Goal: Task Accomplishment & Management: Manage account settings

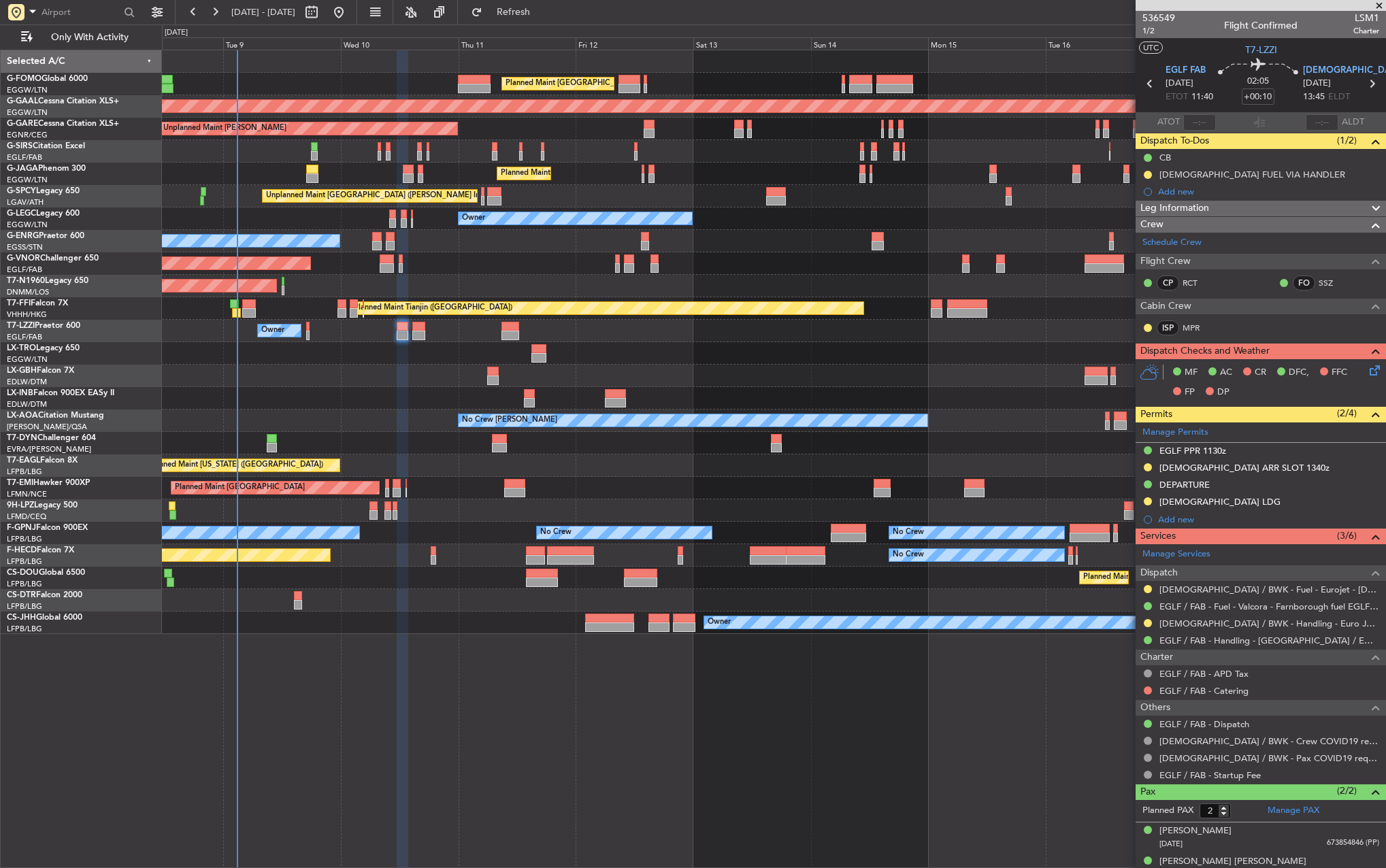
click at [544, 444] on div "Planned Maint [GEOGRAPHIC_DATA] ([GEOGRAPHIC_DATA]) Planned Maint [GEOGRAPHIC_D…" at bounding box center [774, 342] width 1224 height 583
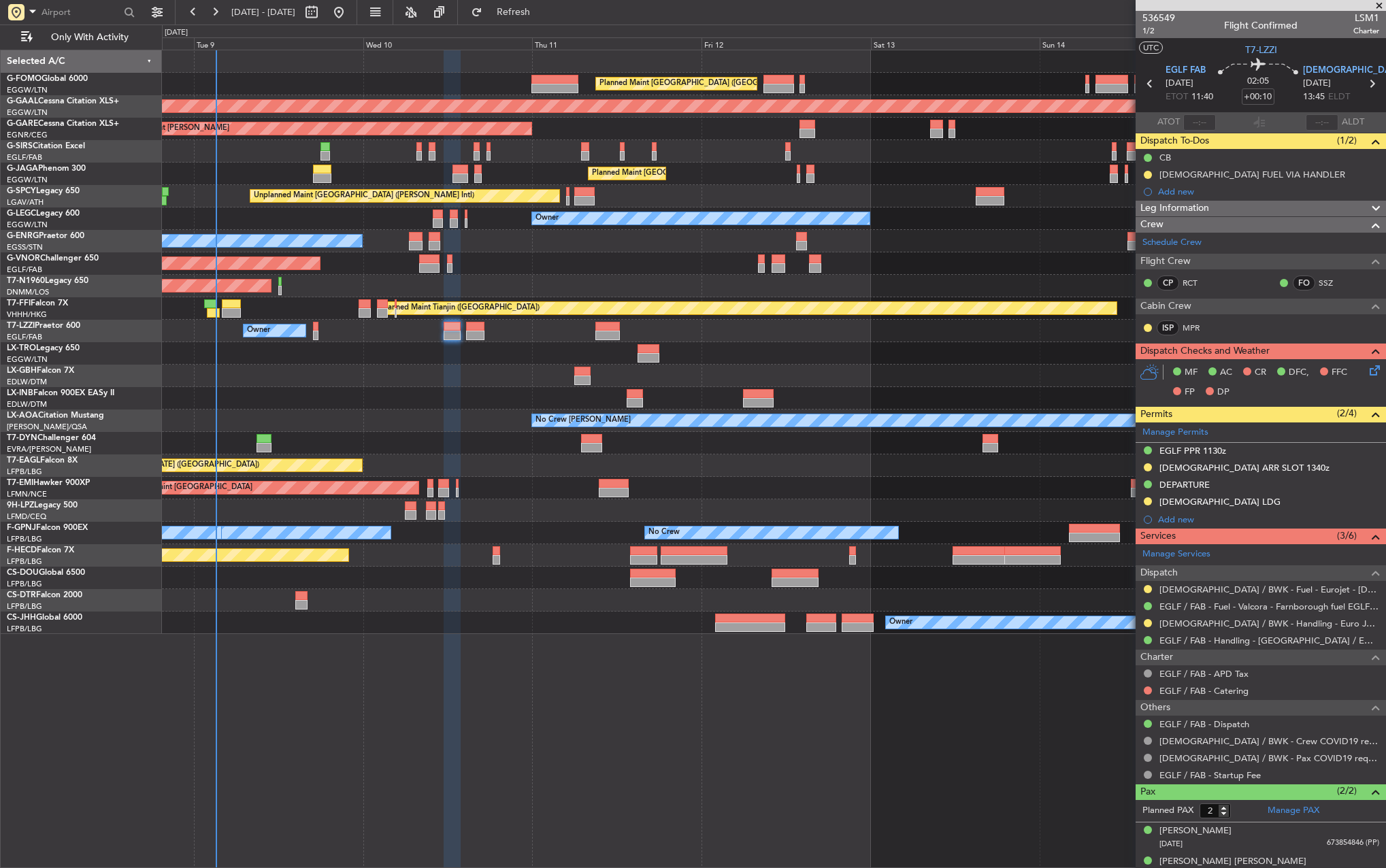
click at [499, 366] on div "Planned Maint Nurnberg" at bounding box center [774, 375] width 1224 height 23
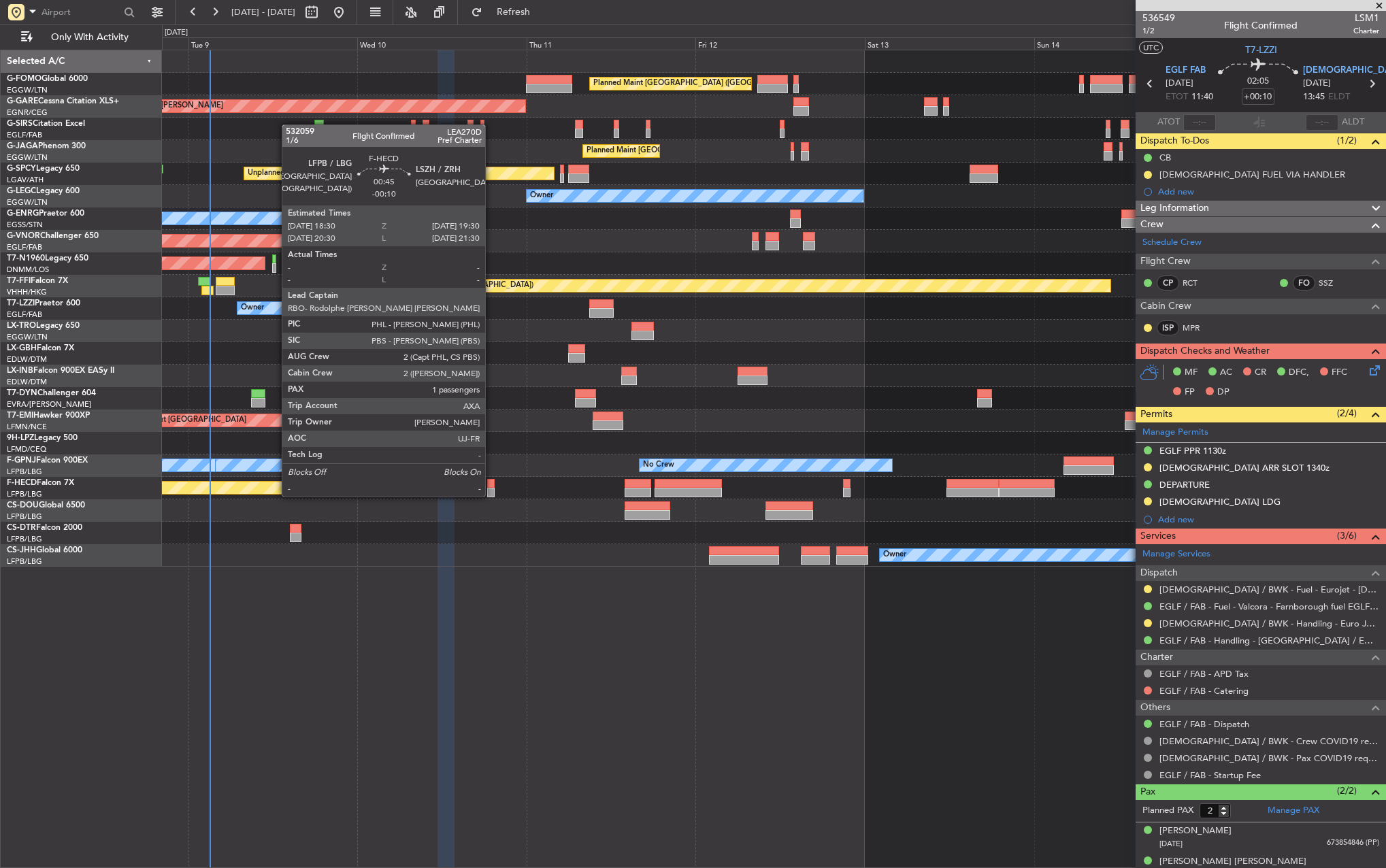
click at [491, 483] on div at bounding box center [490, 483] width 7 height 10
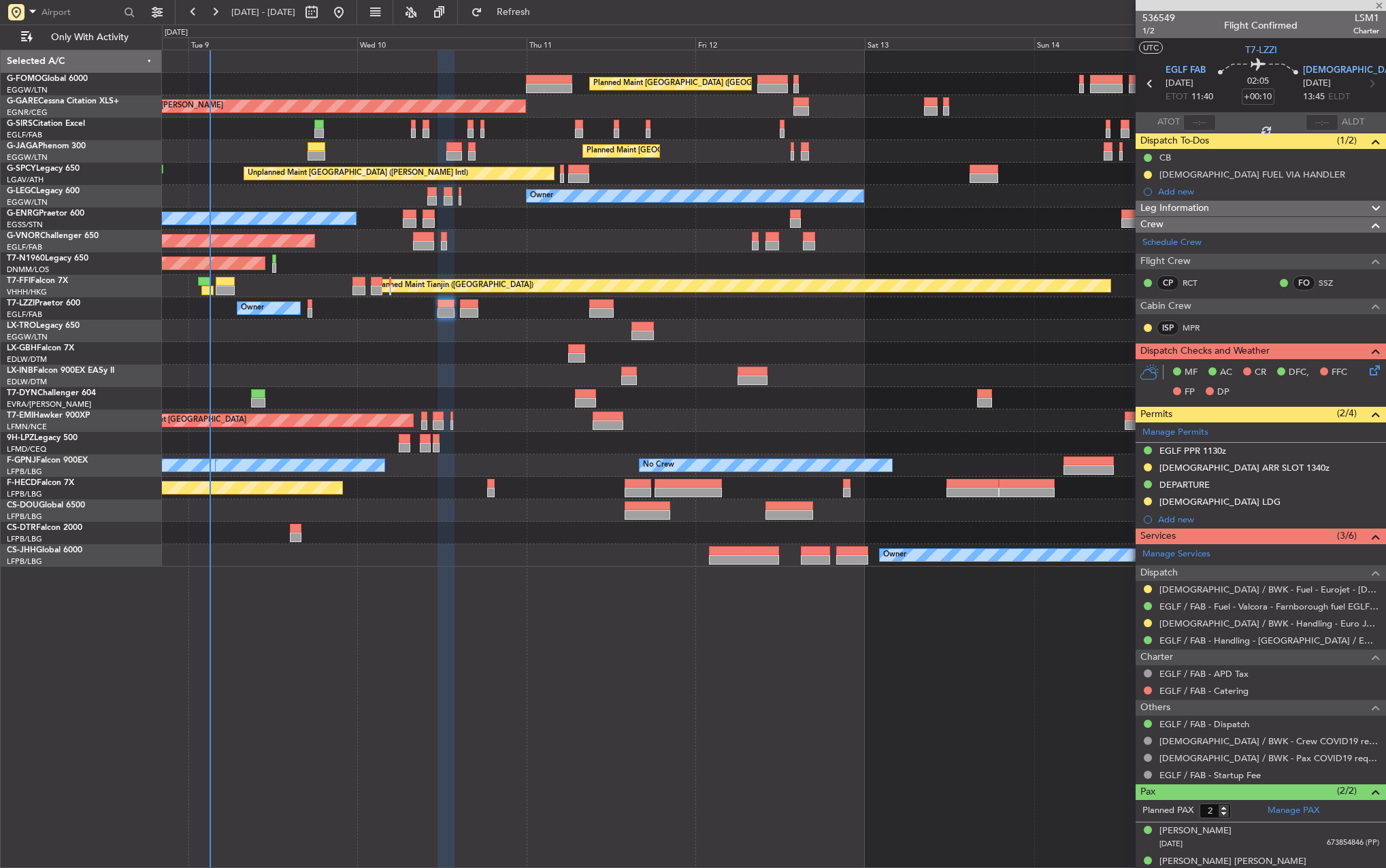
type input "-00:10"
type input "1"
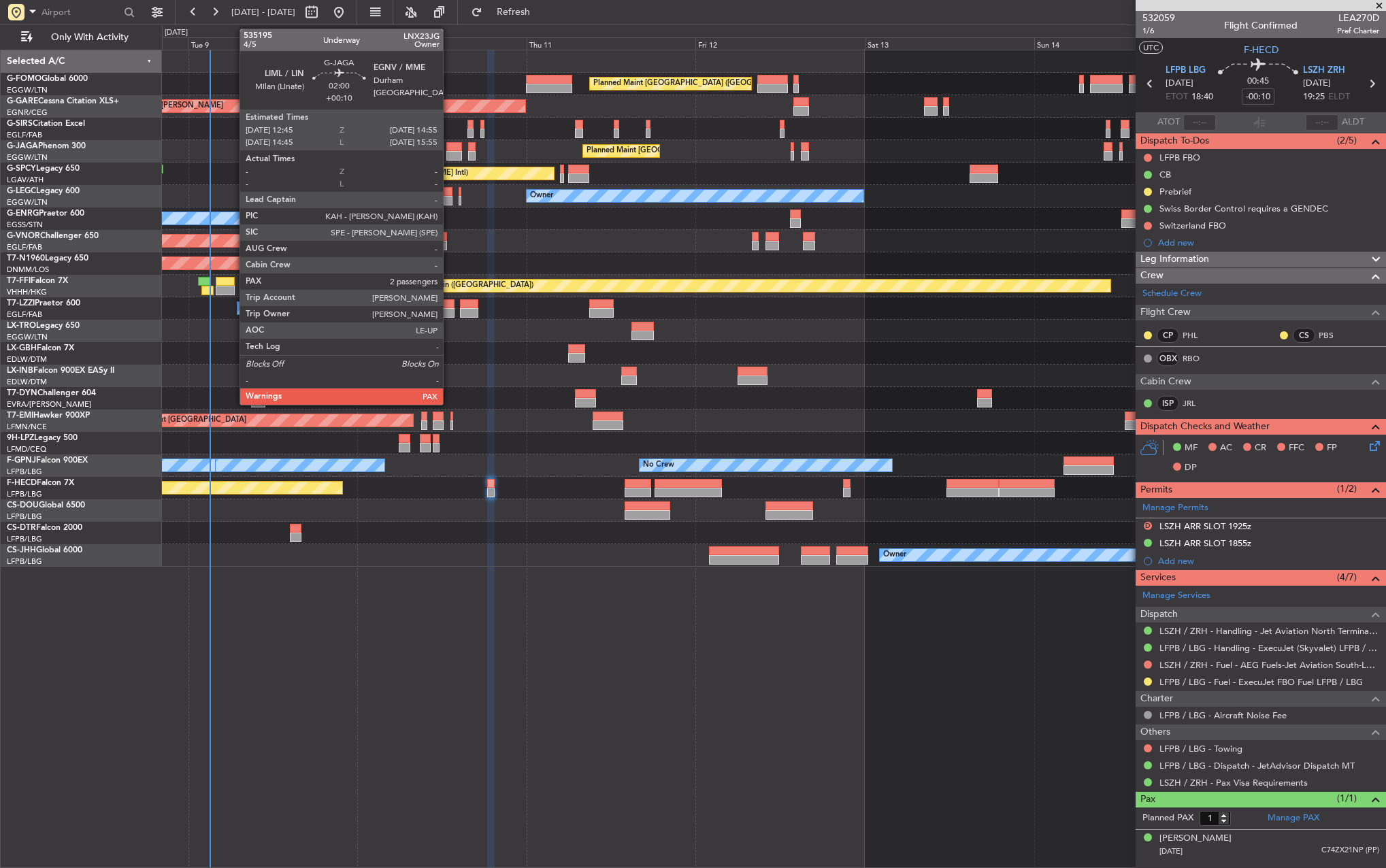
click at [449, 147] on div at bounding box center [453, 147] width 15 height 10
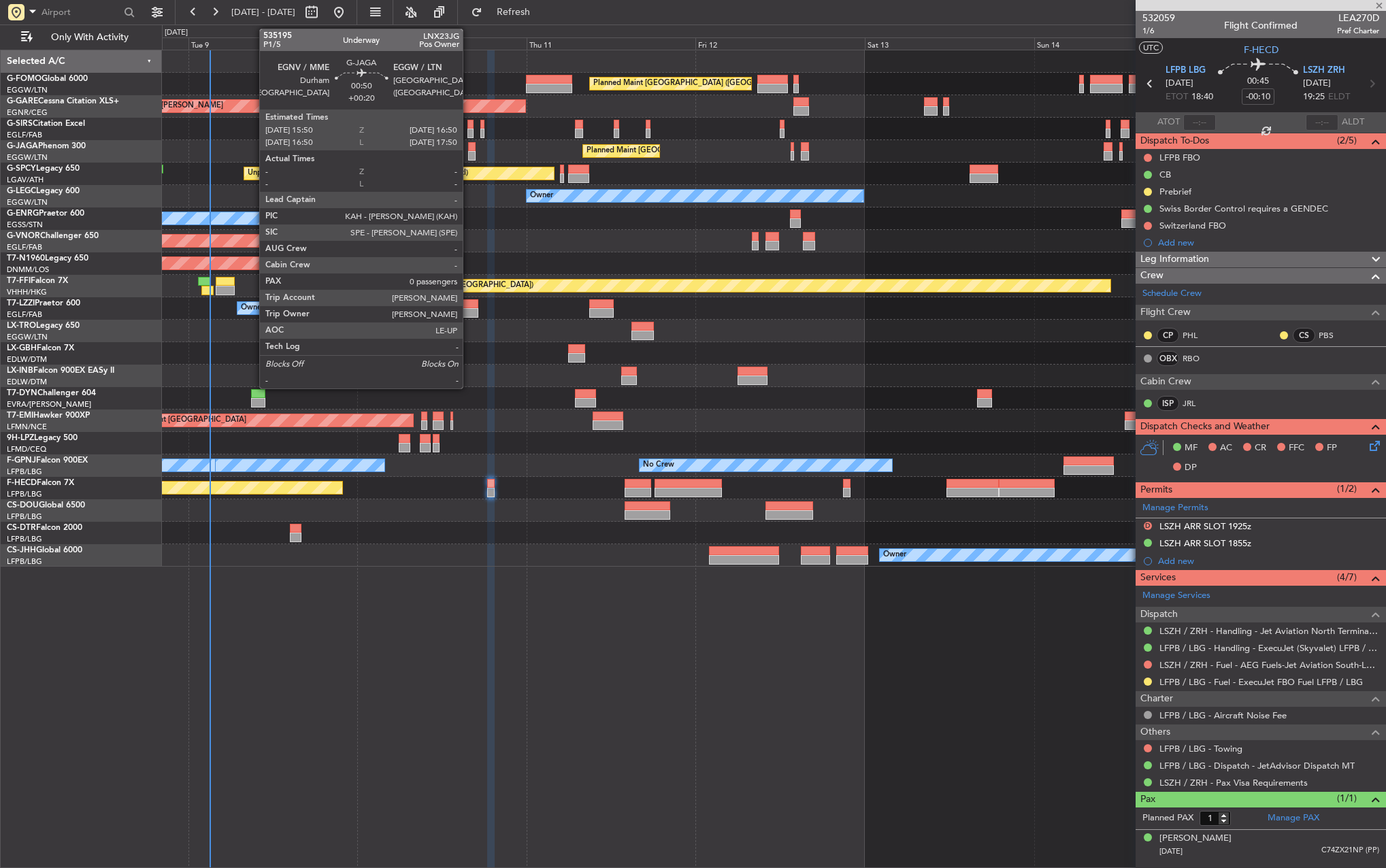
type input "+00:10"
type input "2"
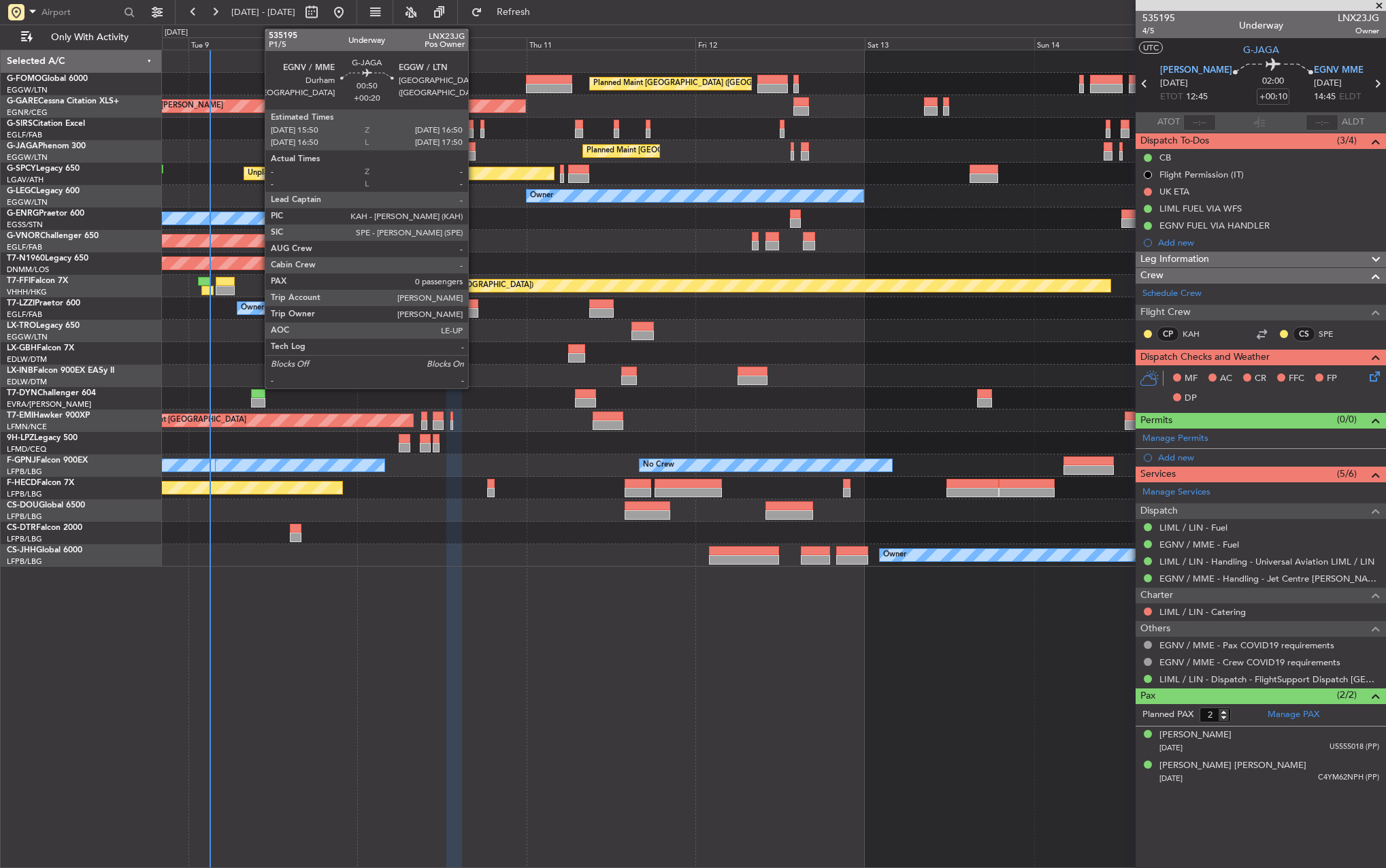
click at [474, 143] on div at bounding box center [471, 147] width 7 height 10
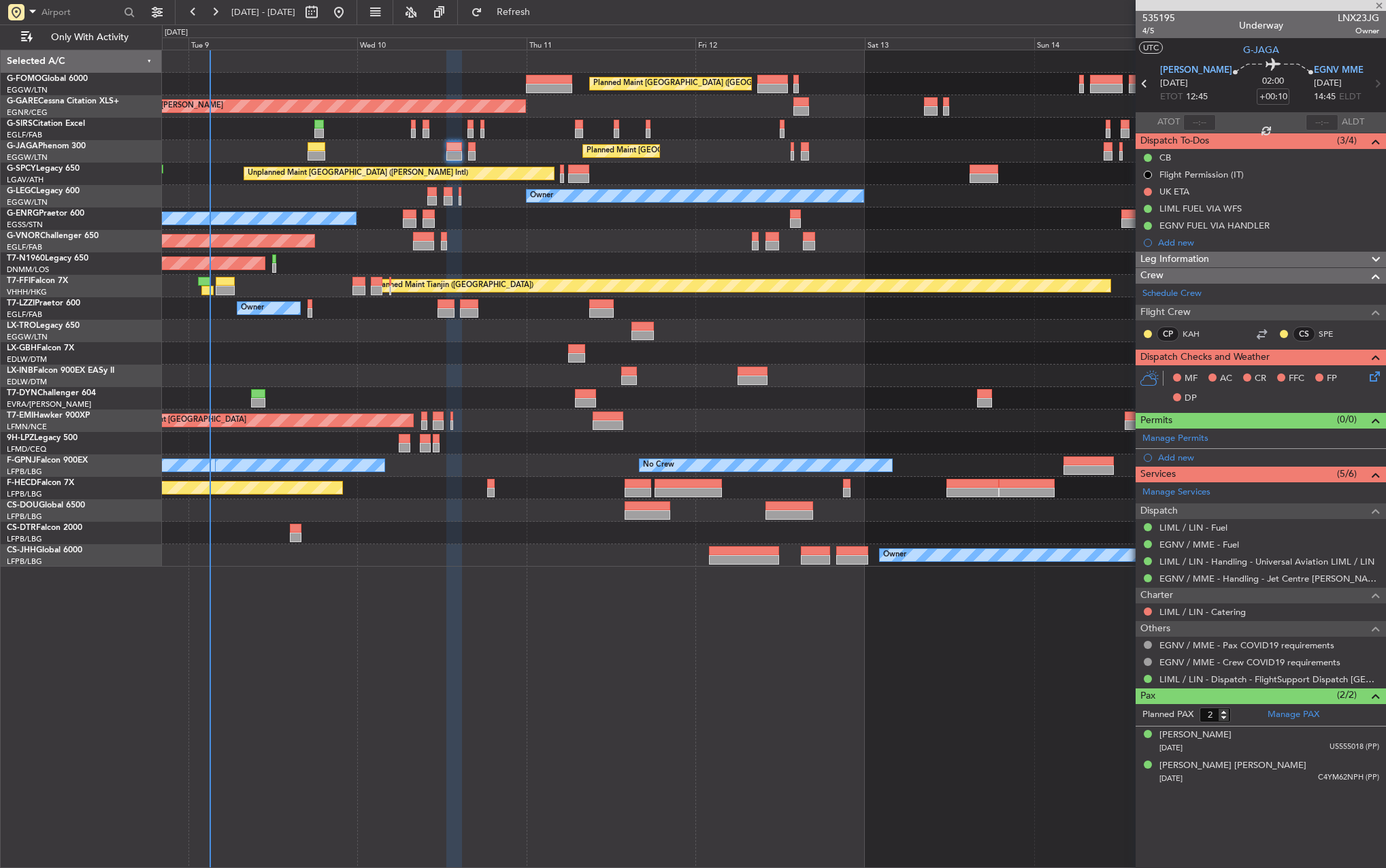
type input "+00:20"
type input "0"
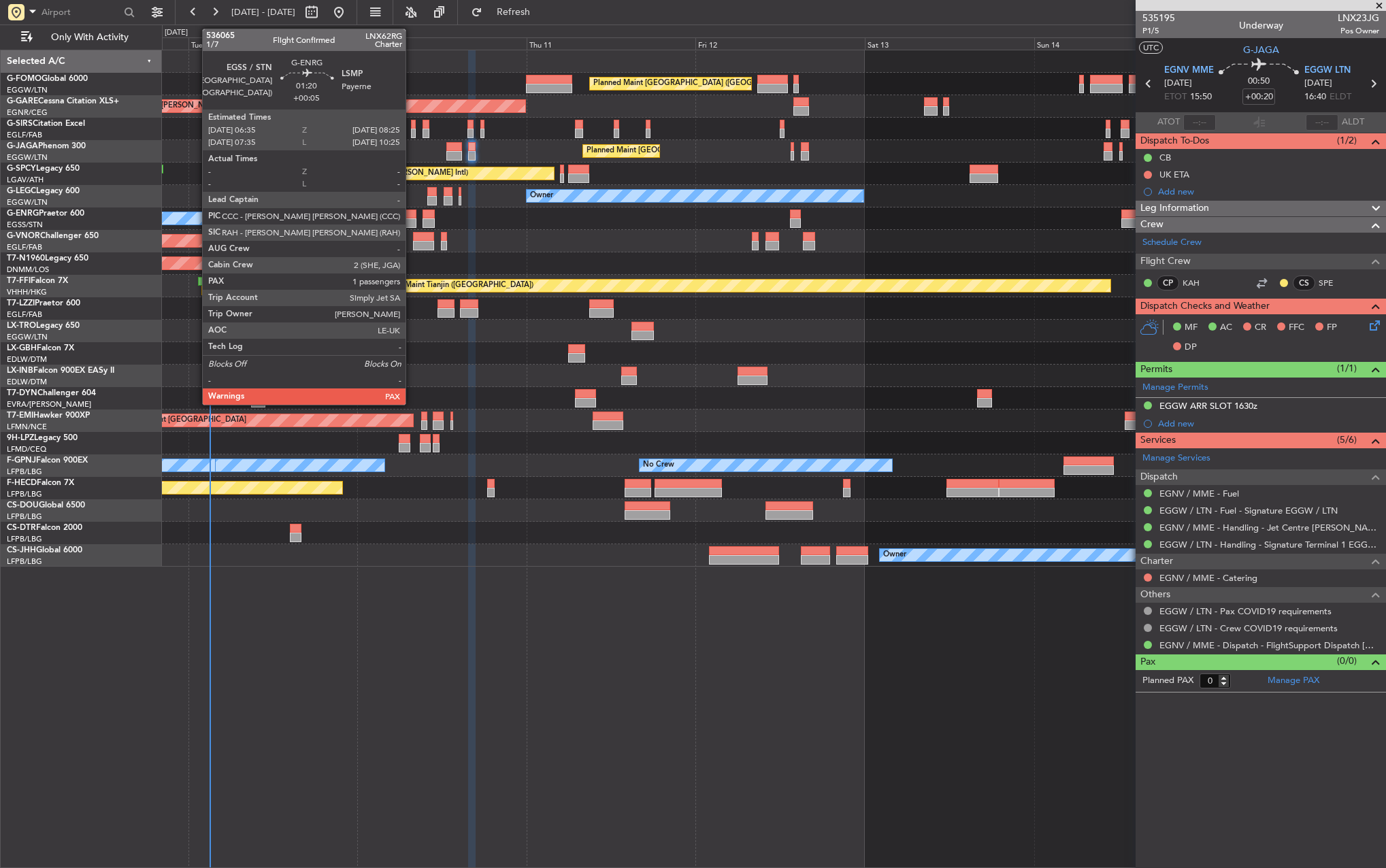
click at [412, 219] on div at bounding box center [409, 223] width 13 height 10
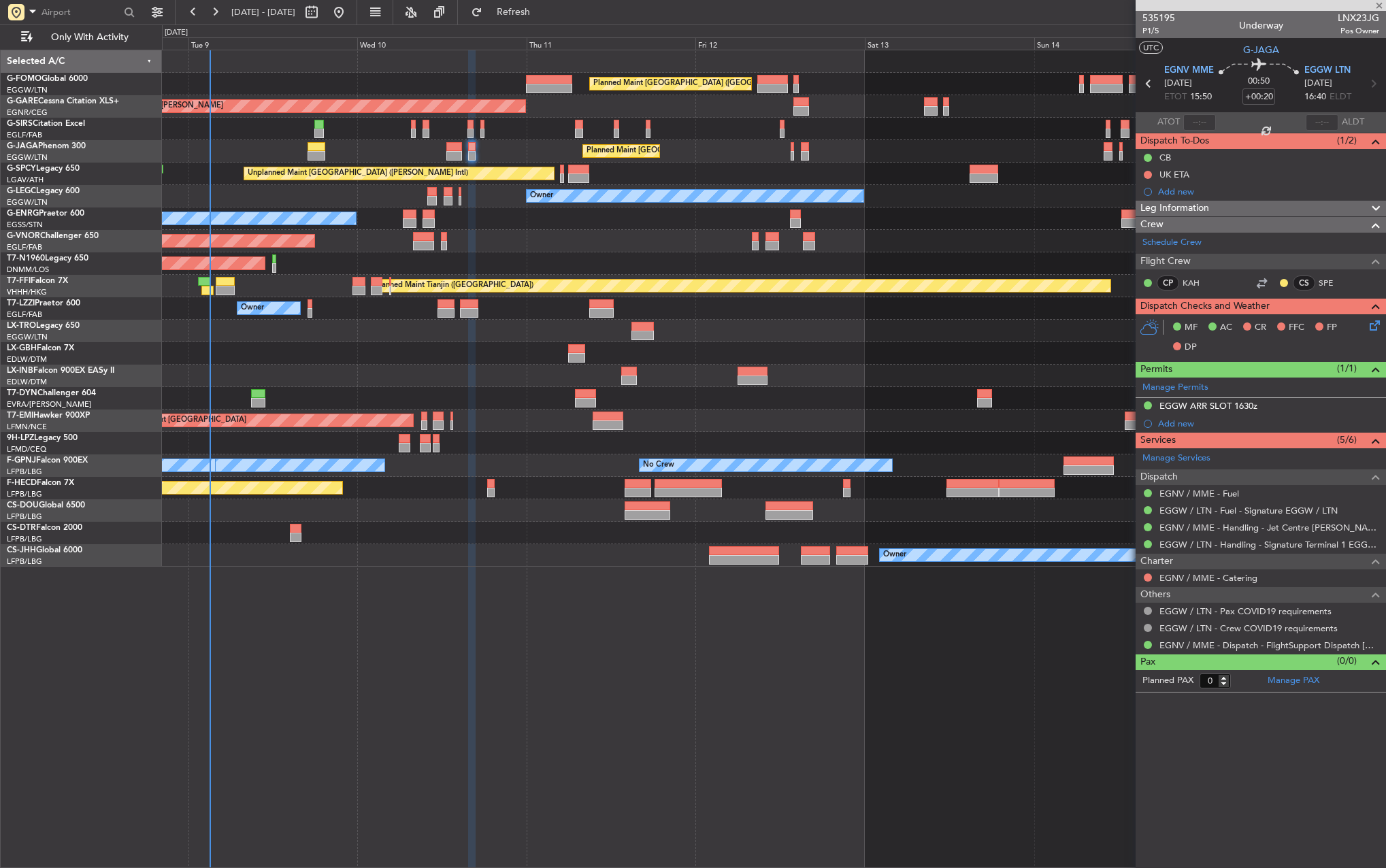
type input "+00:05"
type input "1"
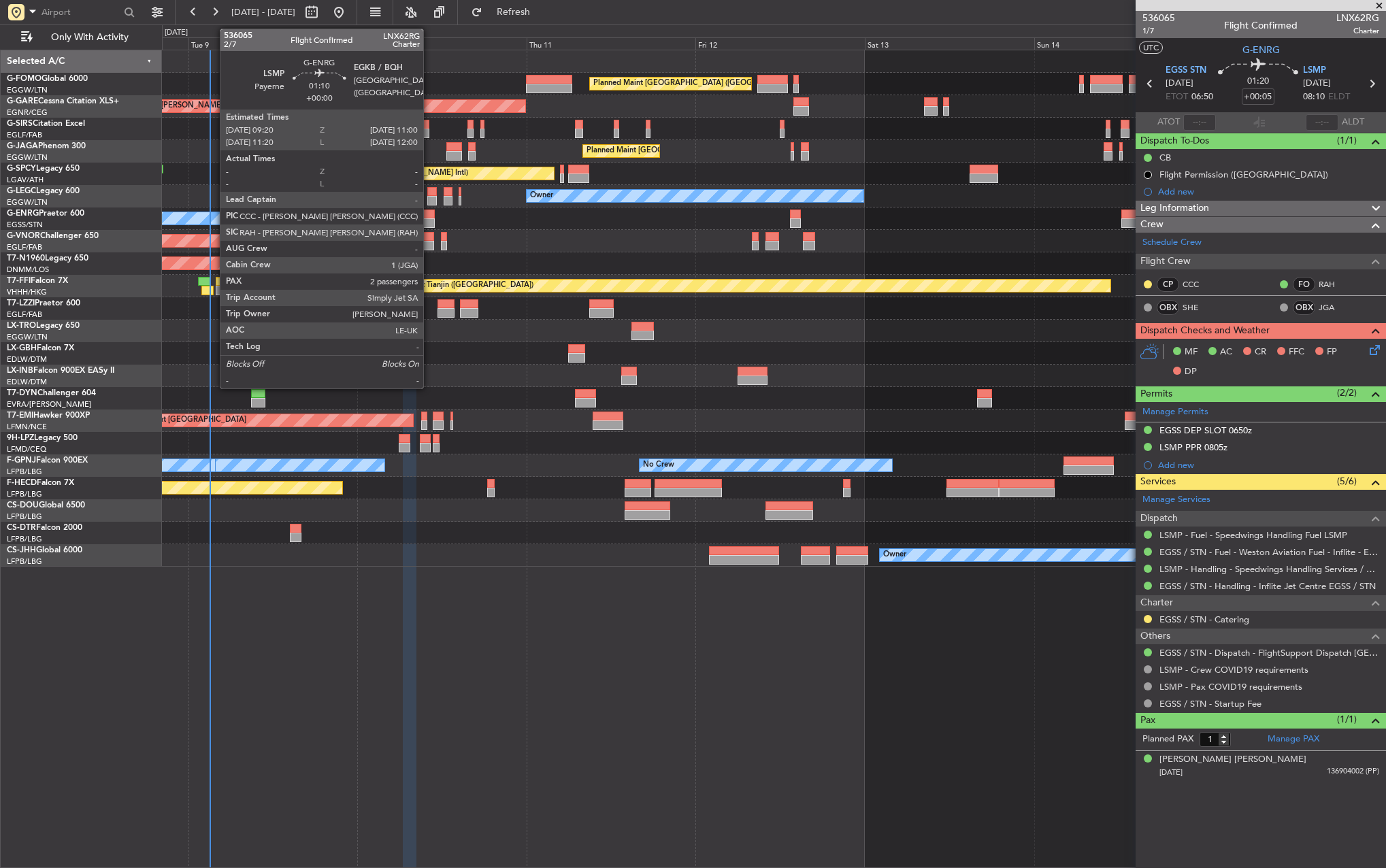
click at [430, 222] on div at bounding box center [429, 223] width 13 height 10
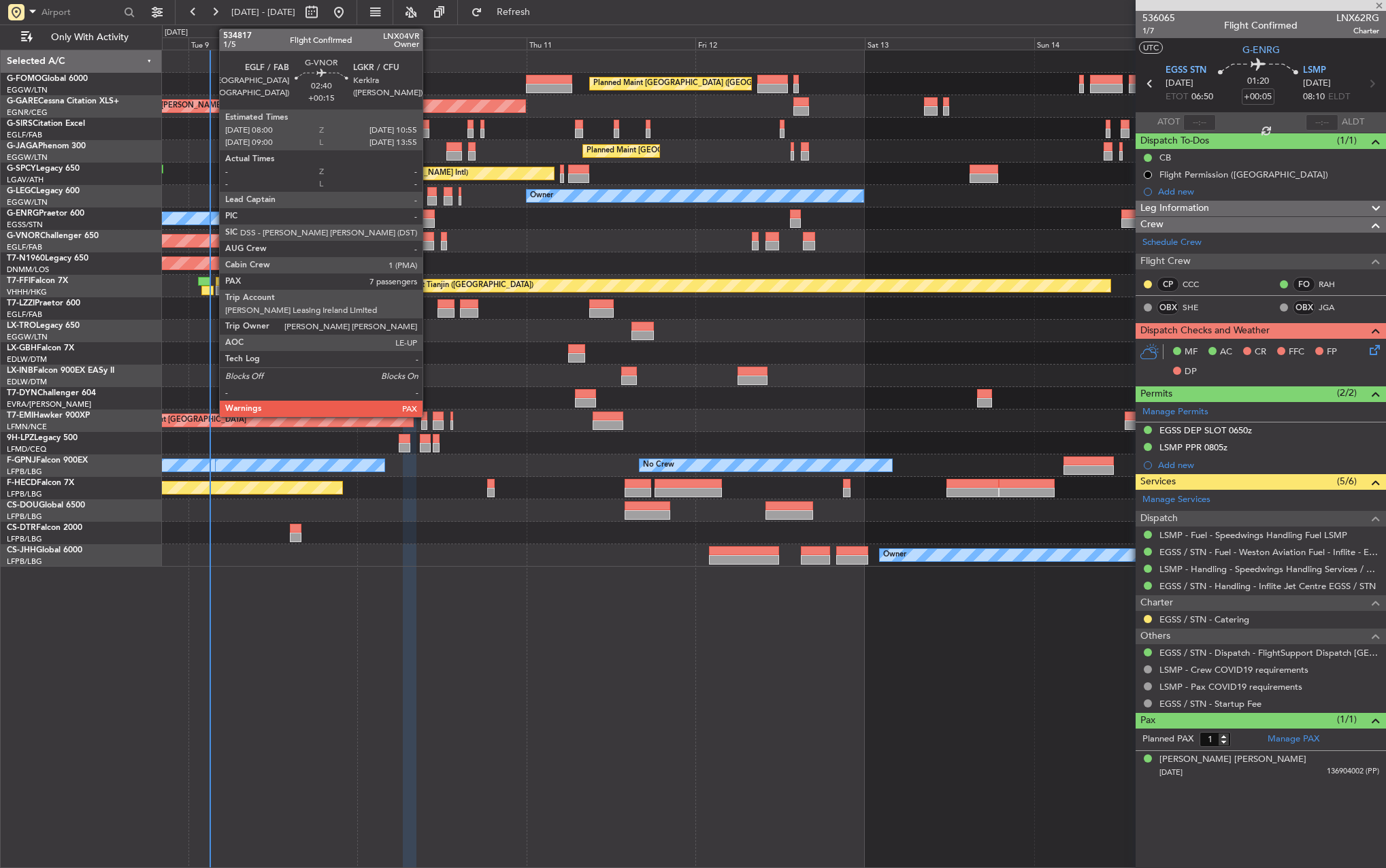
type input "2"
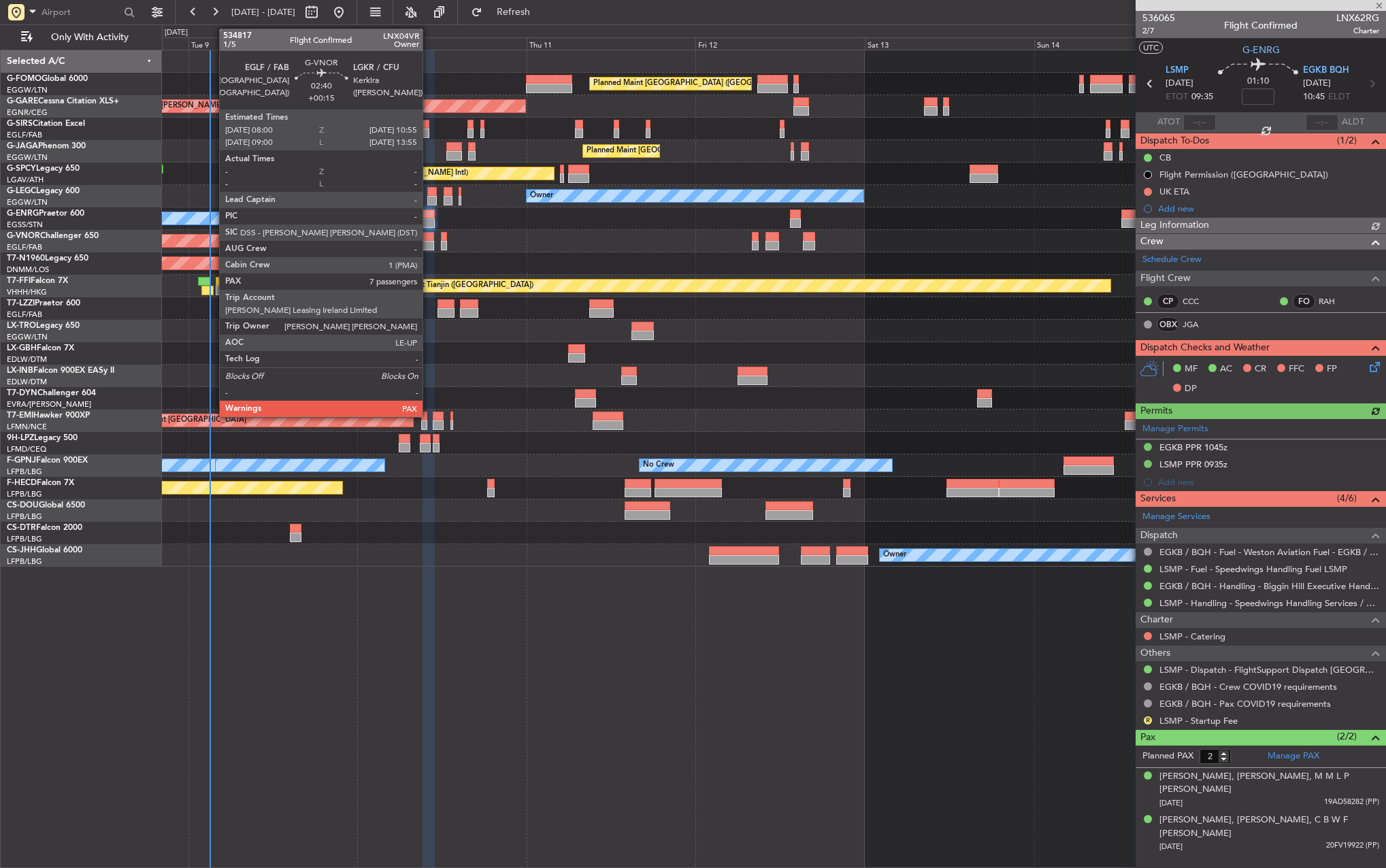
click at [429, 242] on div at bounding box center [423, 246] width 21 height 10
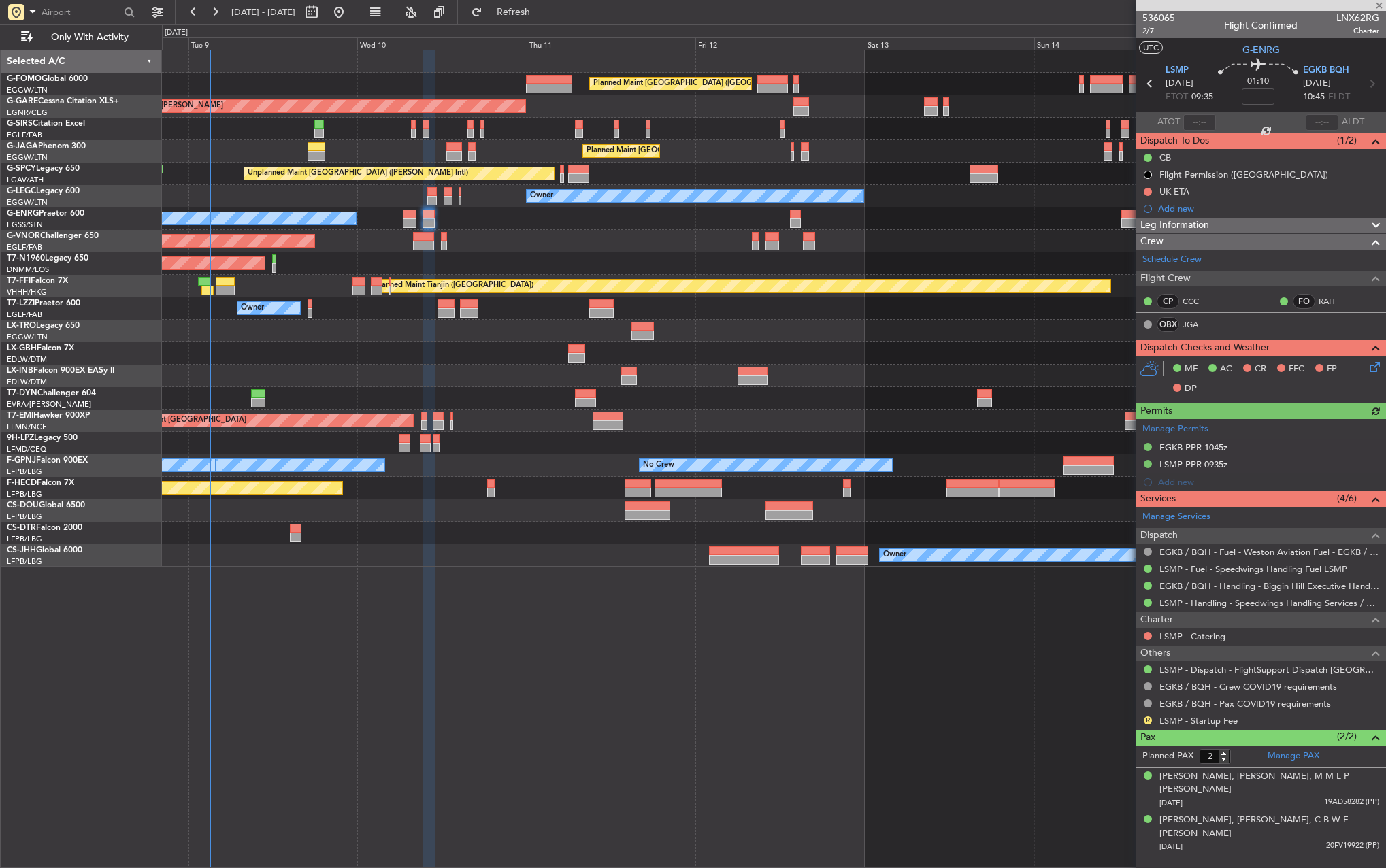
type input "+00:15"
type input "7"
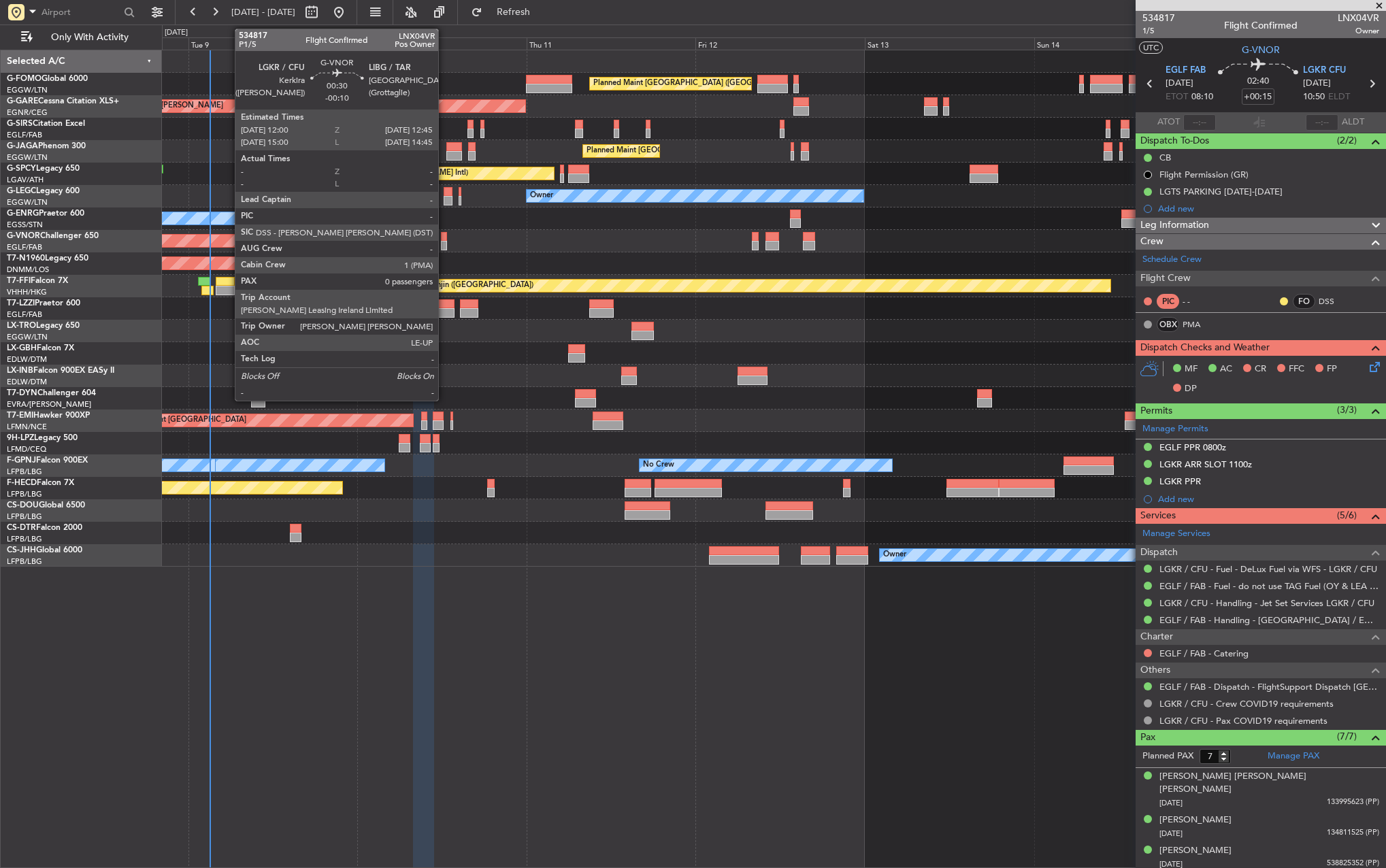
click at [444, 245] on div at bounding box center [443, 246] width 5 height 10
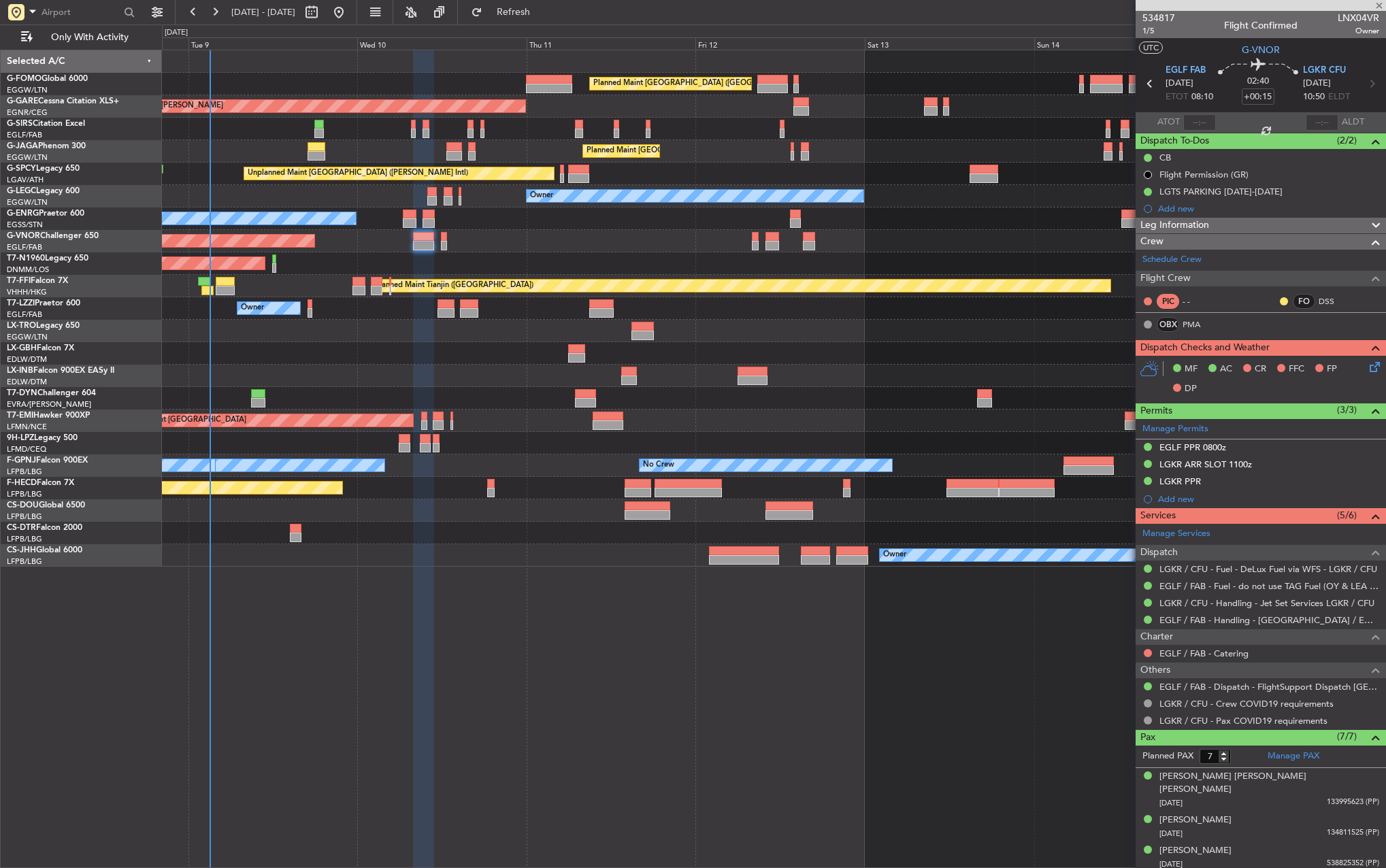
type input "-00:10"
type input "0"
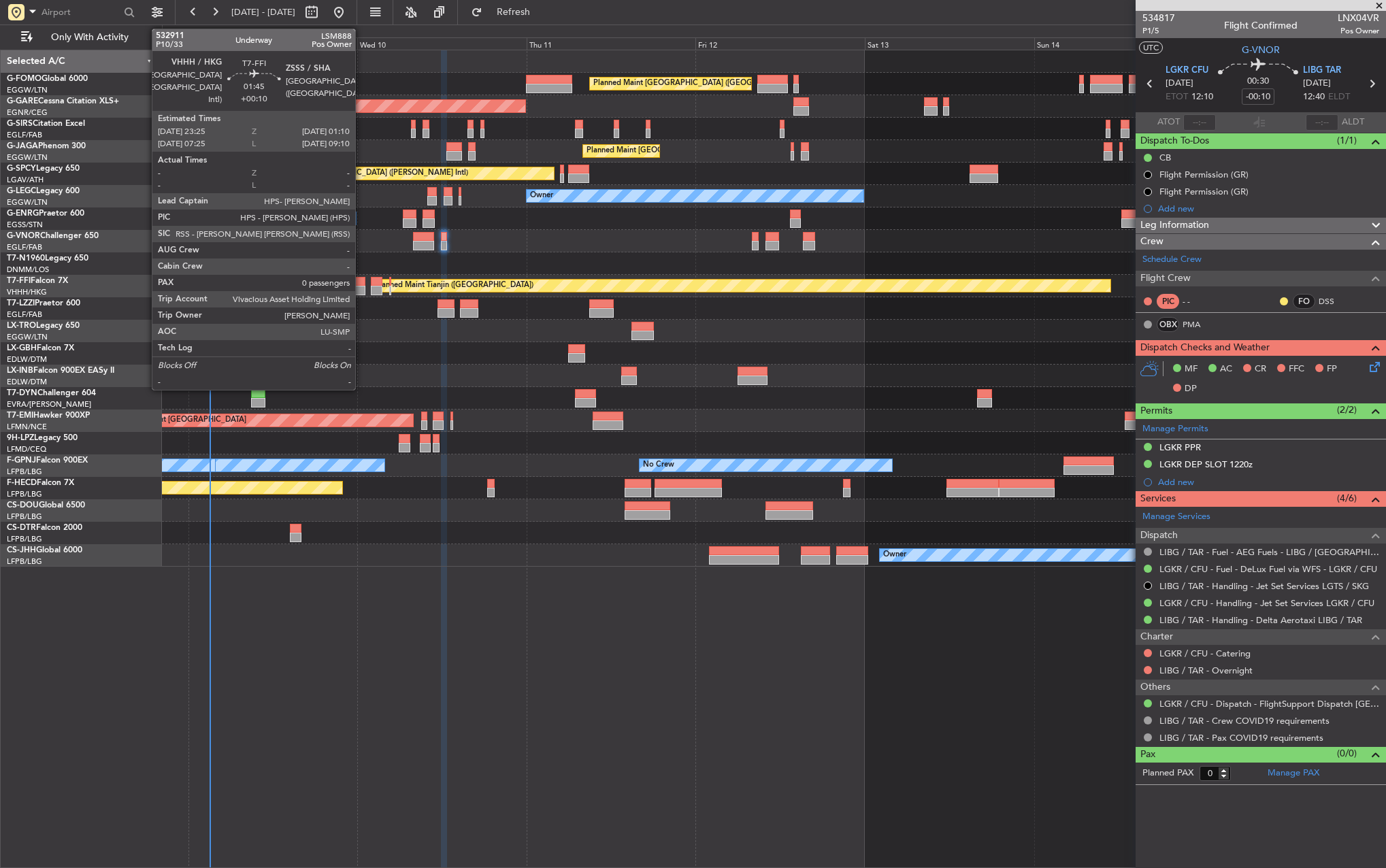
click at [362, 289] on div at bounding box center [359, 290] width 13 height 10
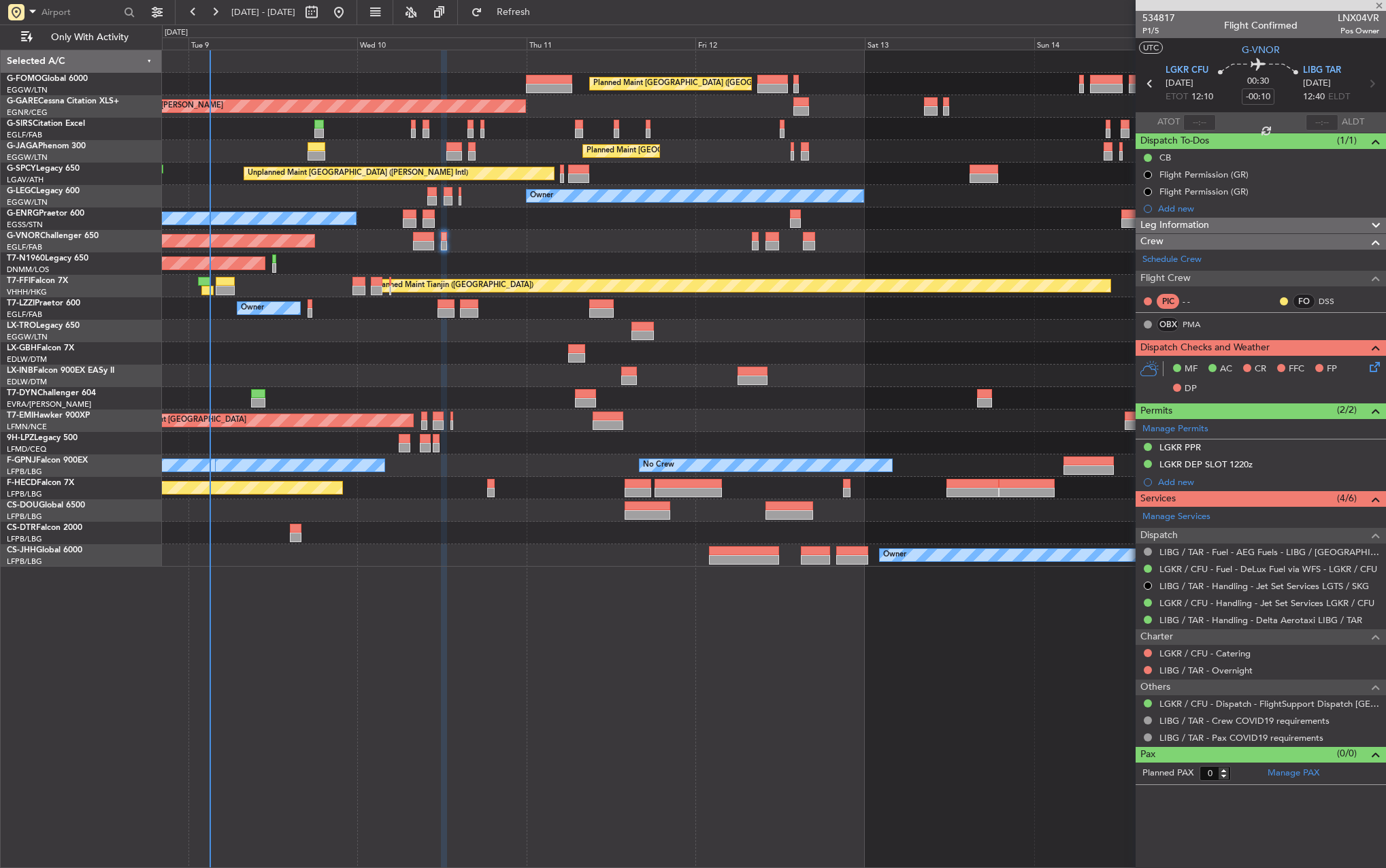
type input "+00:10"
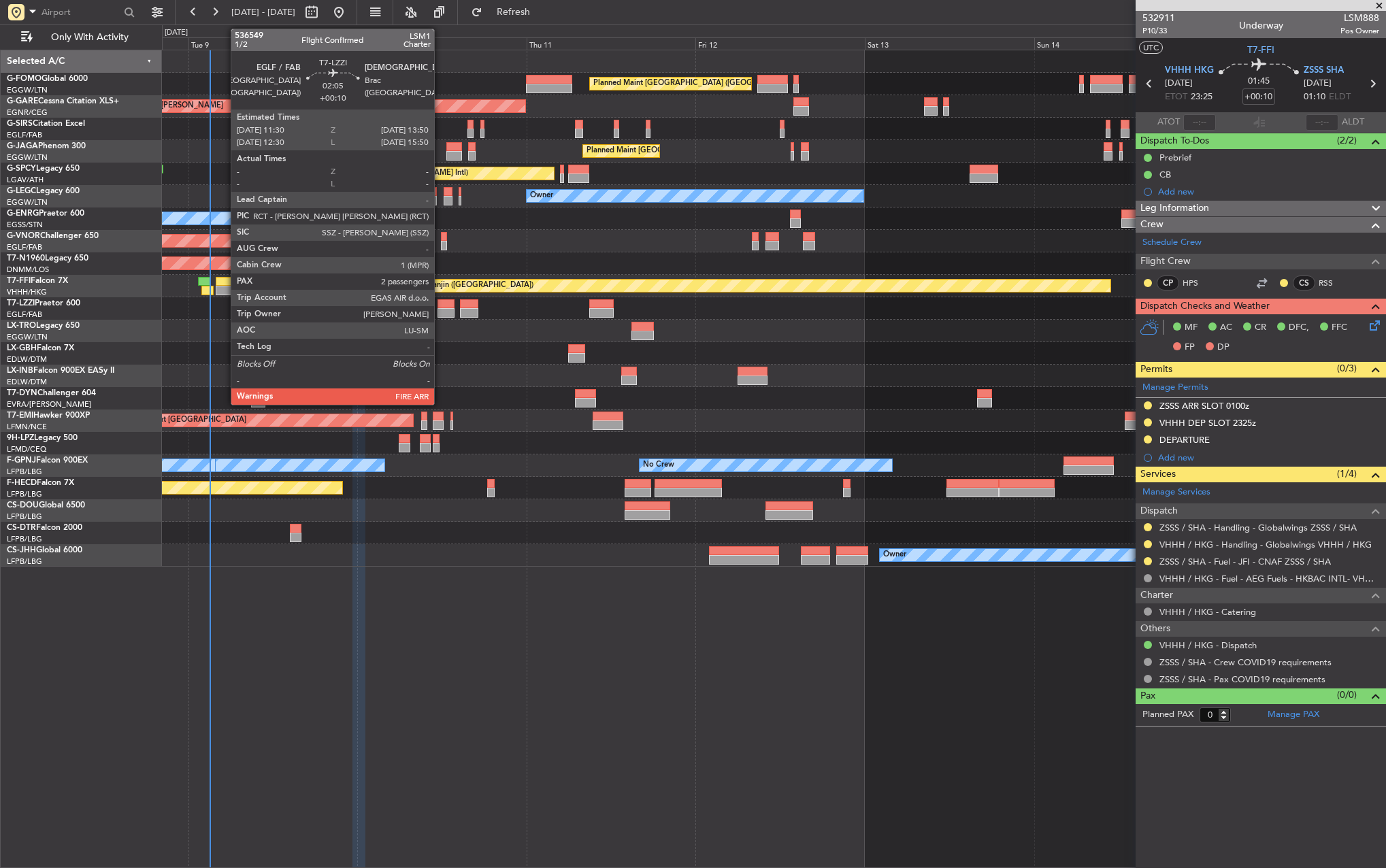
click at [441, 305] on div at bounding box center [446, 304] width 17 height 10
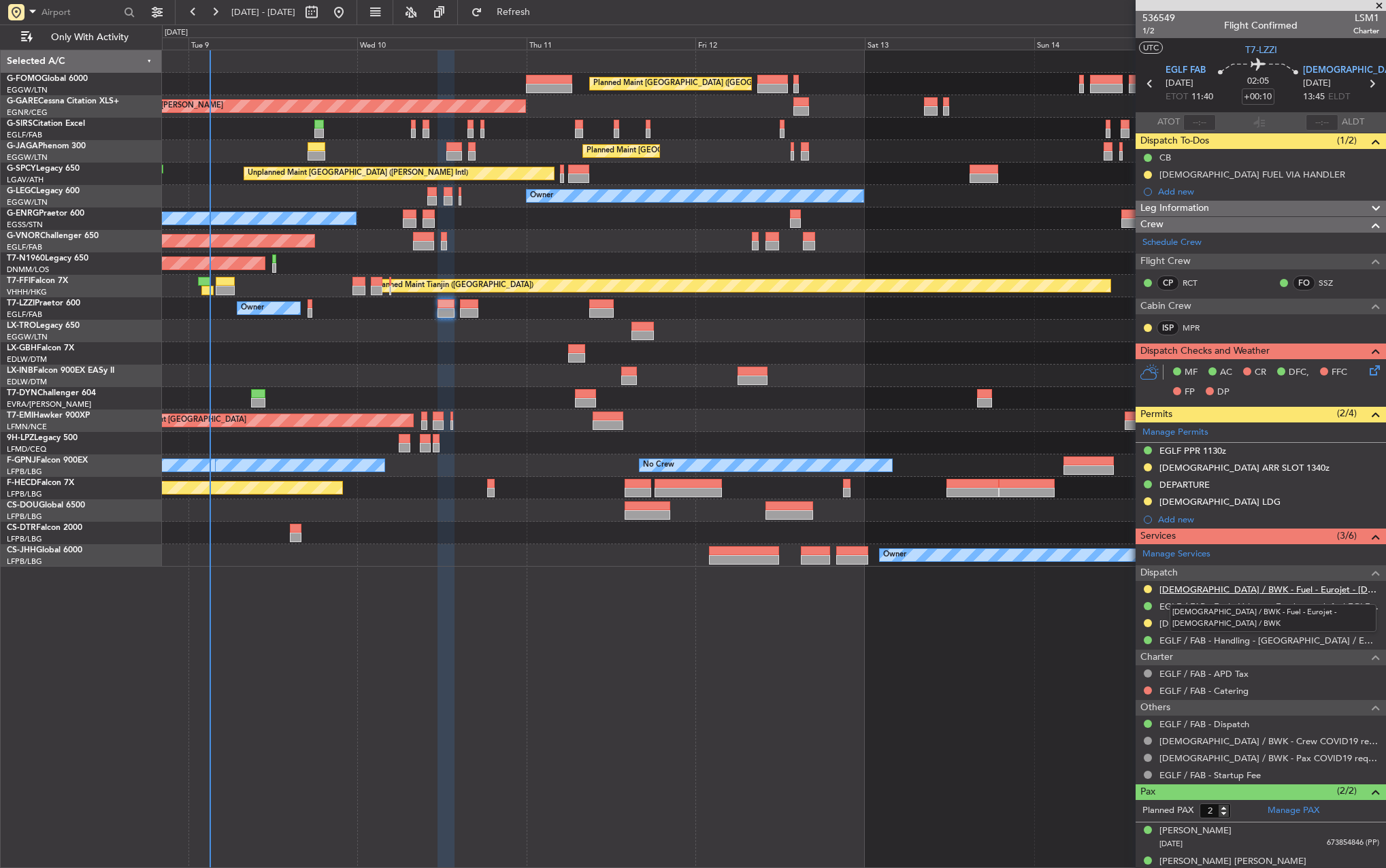
click at [1199, 588] on link "[DEMOGRAPHIC_DATA] / BWK - Fuel - Eurojet - [DEMOGRAPHIC_DATA] / BWK" at bounding box center [1269, 589] width 219 height 12
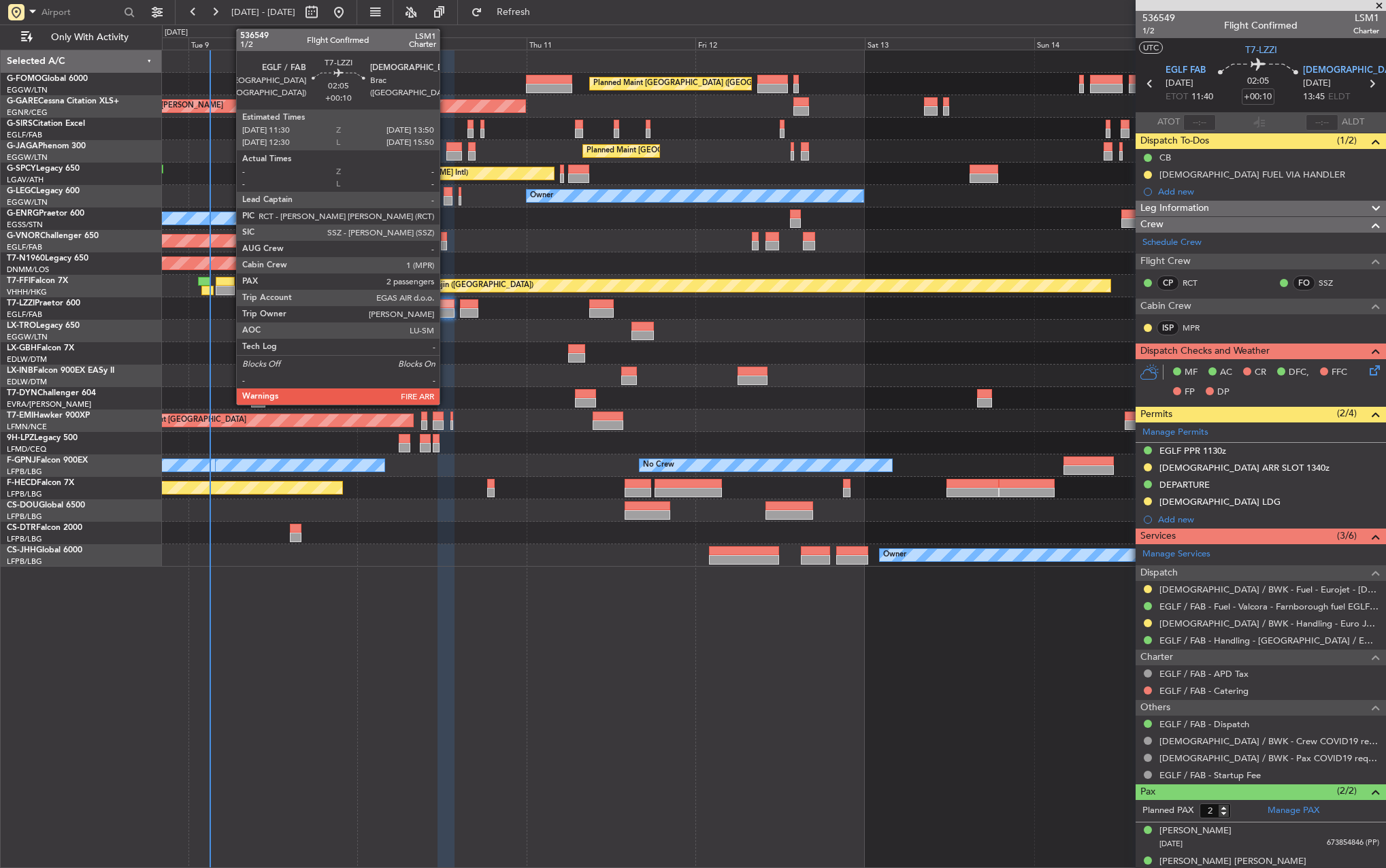
click at [446, 316] on div at bounding box center [446, 313] width 17 height 10
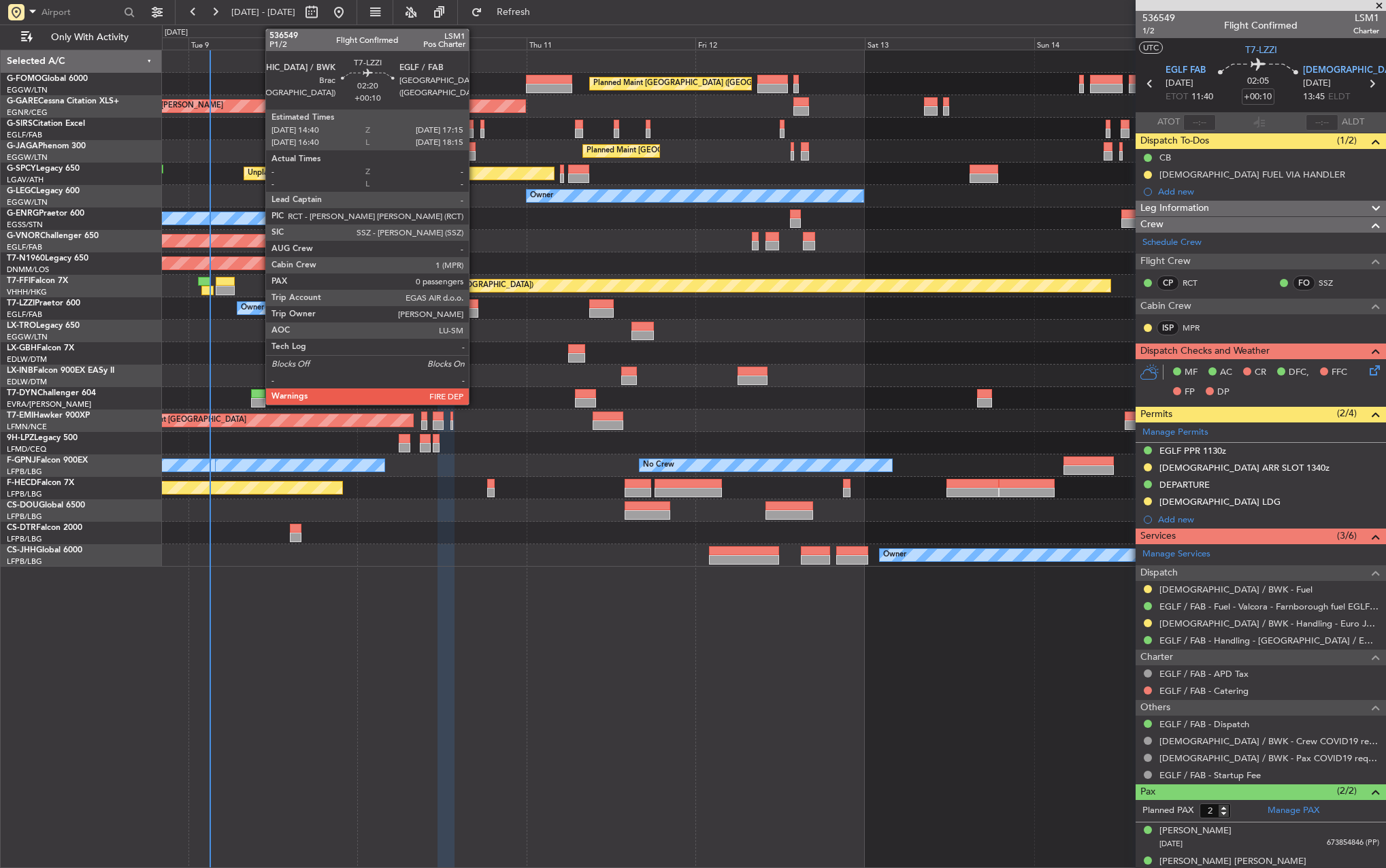
click at [475, 307] on div at bounding box center [469, 304] width 18 height 10
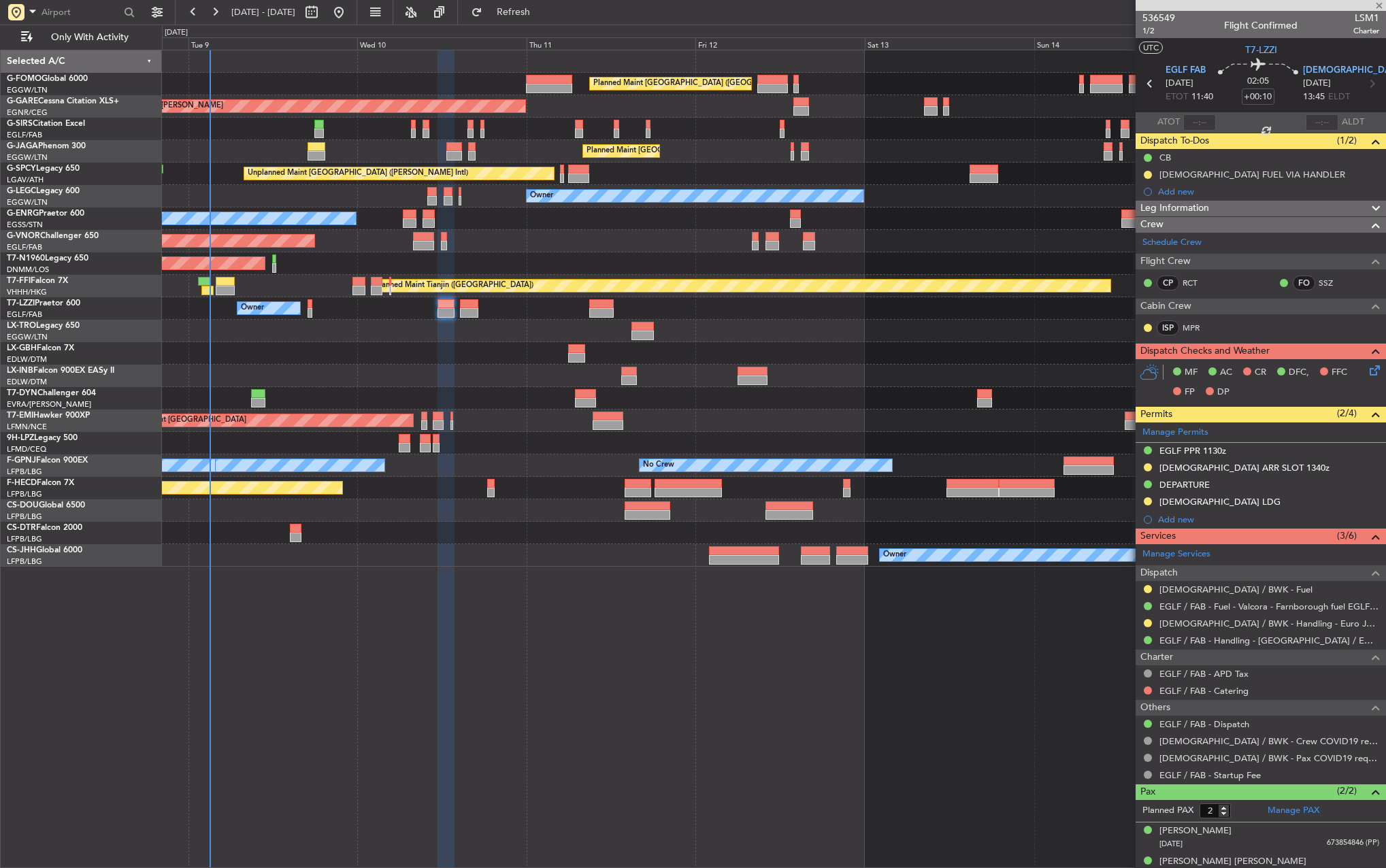
type input "0"
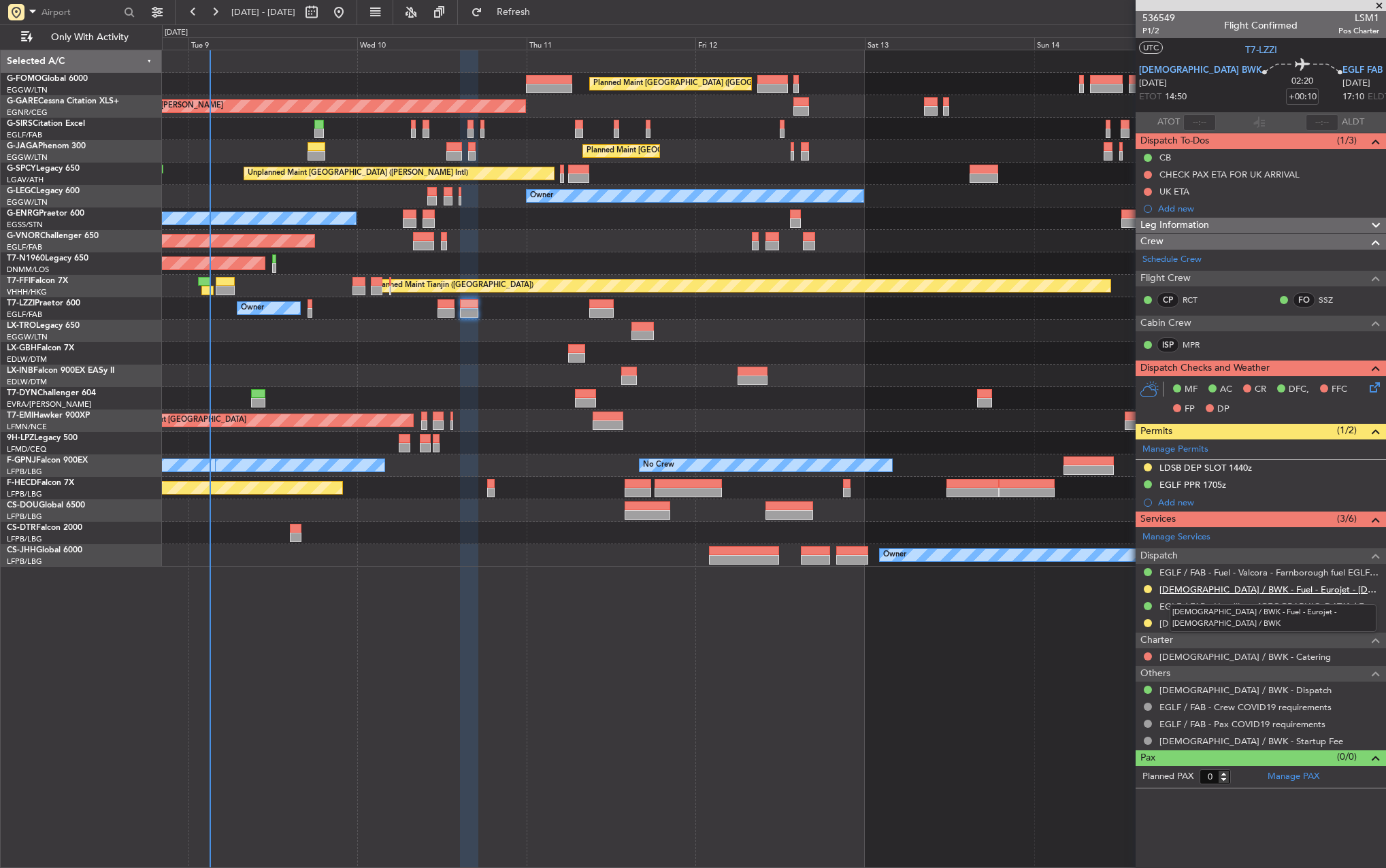
click at [1188, 588] on link "[DEMOGRAPHIC_DATA] / BWK - Fuel - Eurojet - [DEMOGRAPHIC_DATA] / BWK" at bounding box center [1269, 589] width 219 height 12
click at [481, 308] on div "Owner" at bounding box center [774, 308] width 1224 height 23
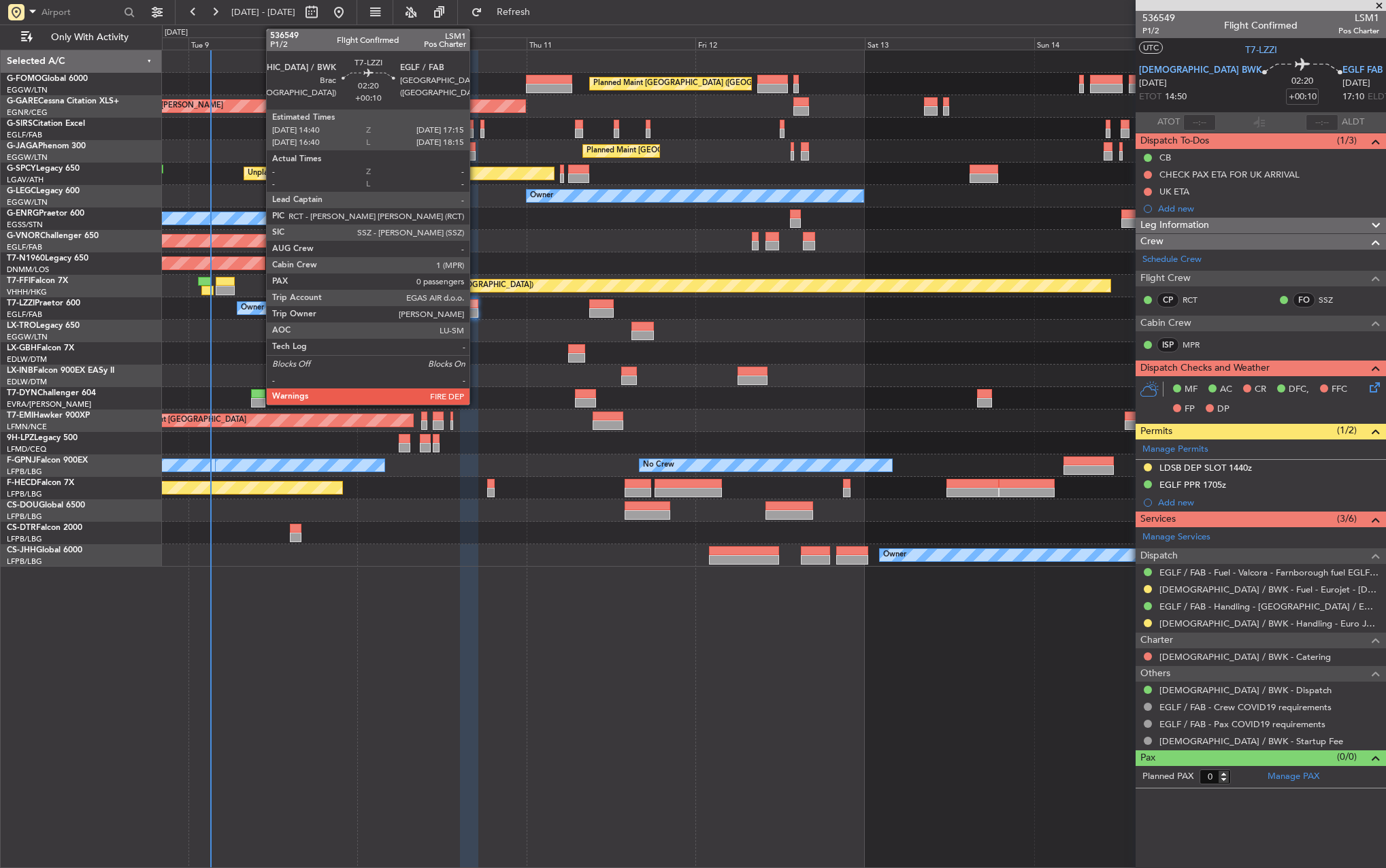
click at [476, 310] on div at bounding box center [469, 313] width 18 height 10
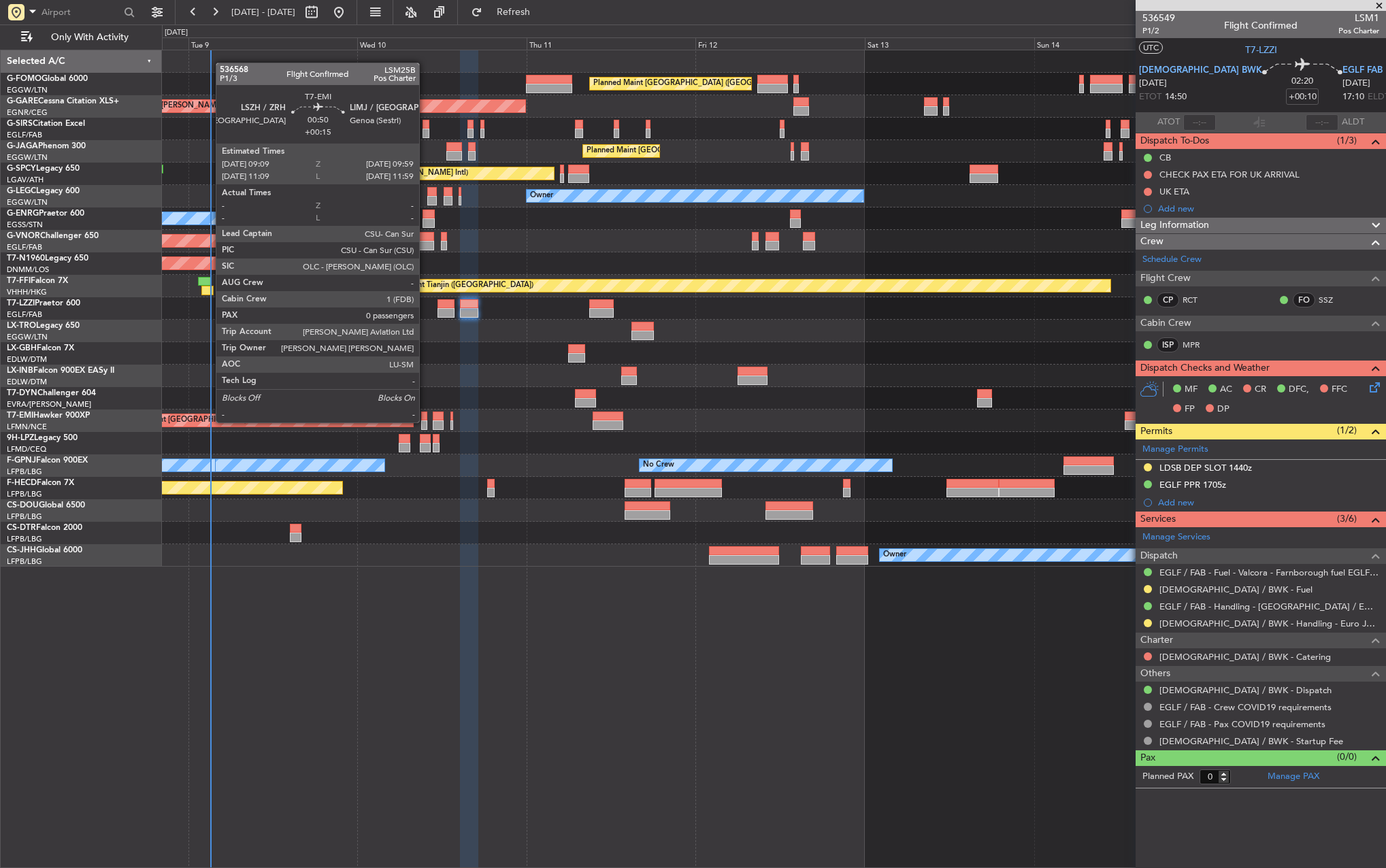
click at [425, 421] on div at bounding box center [424, 425] width 6 height 10
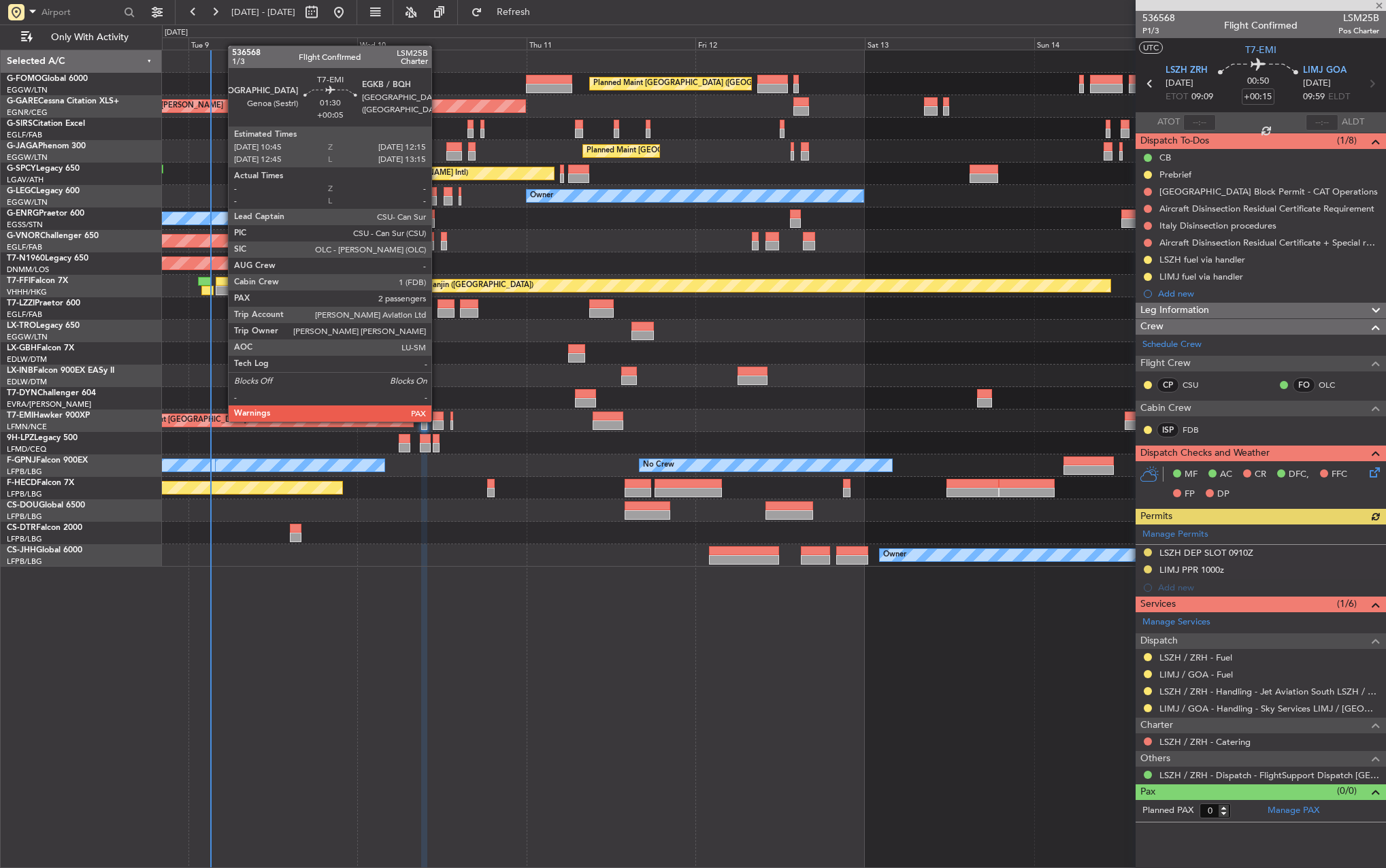
click at [438, 420] on div at bounding box center [438, 425] width 11 height 10
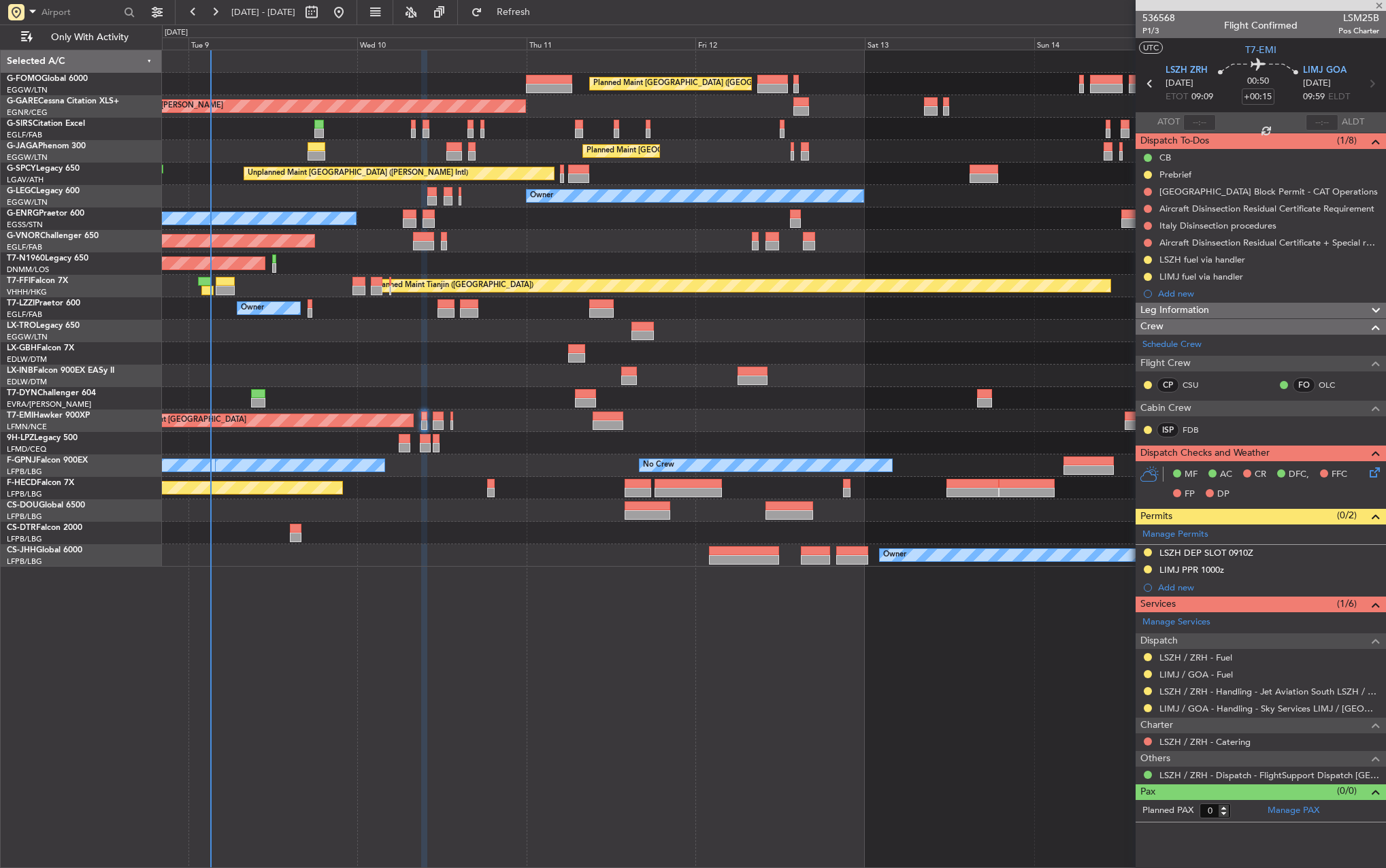
type input "+00:05"
type input "2"
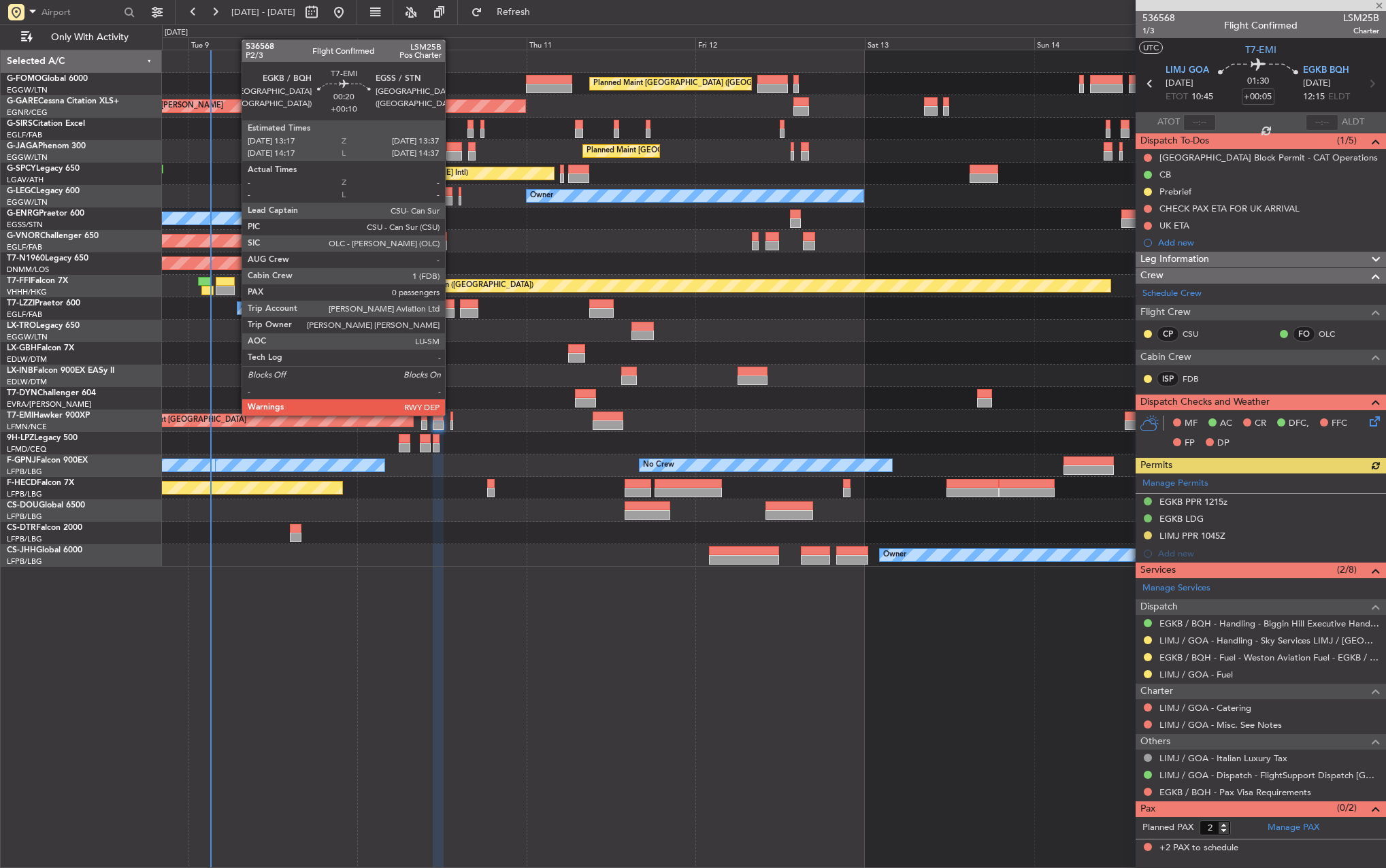
click at [451, 414] on div at bounding box center [451, 416] width 3 height 10
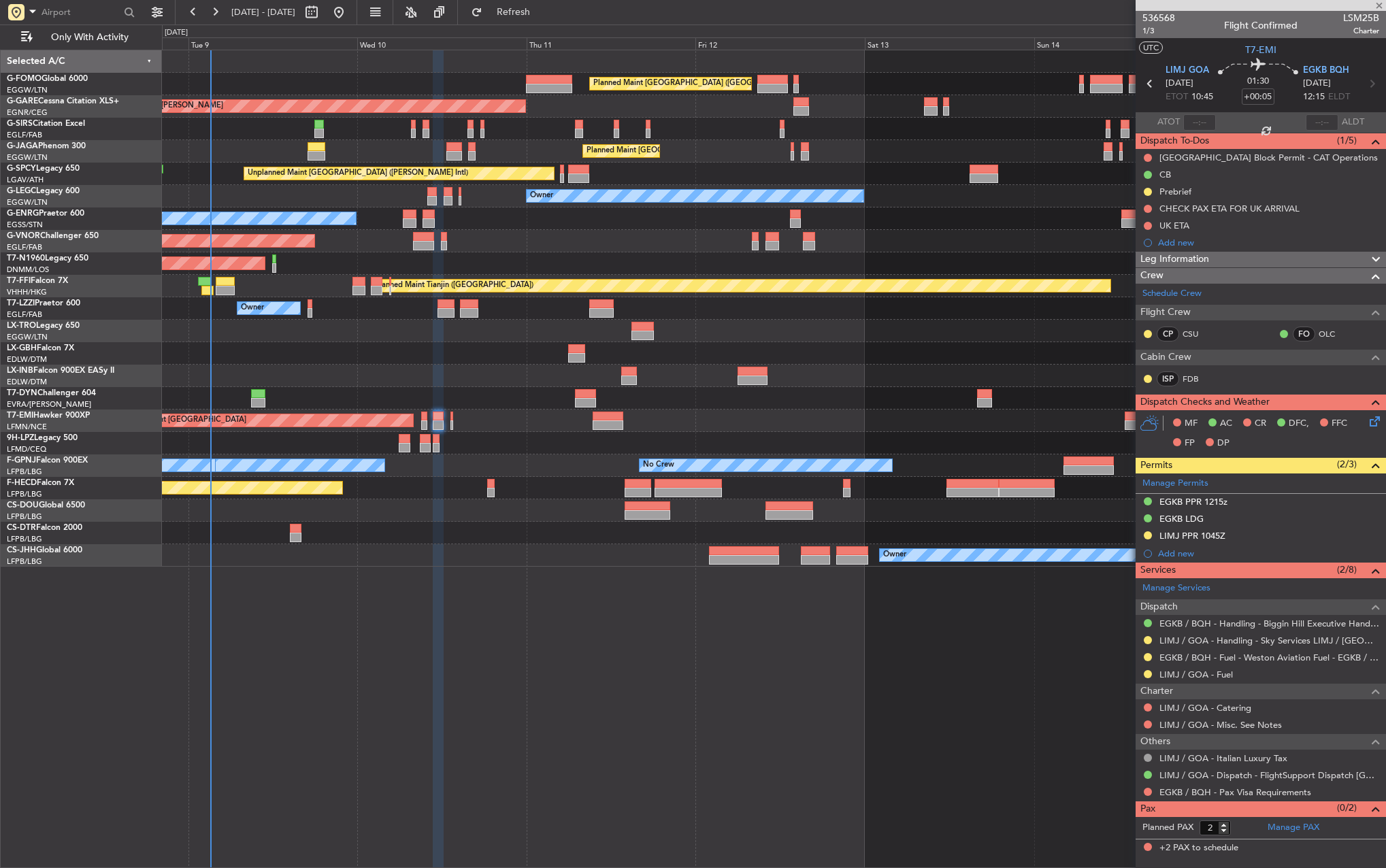
type input "+00:10"
type input "0"
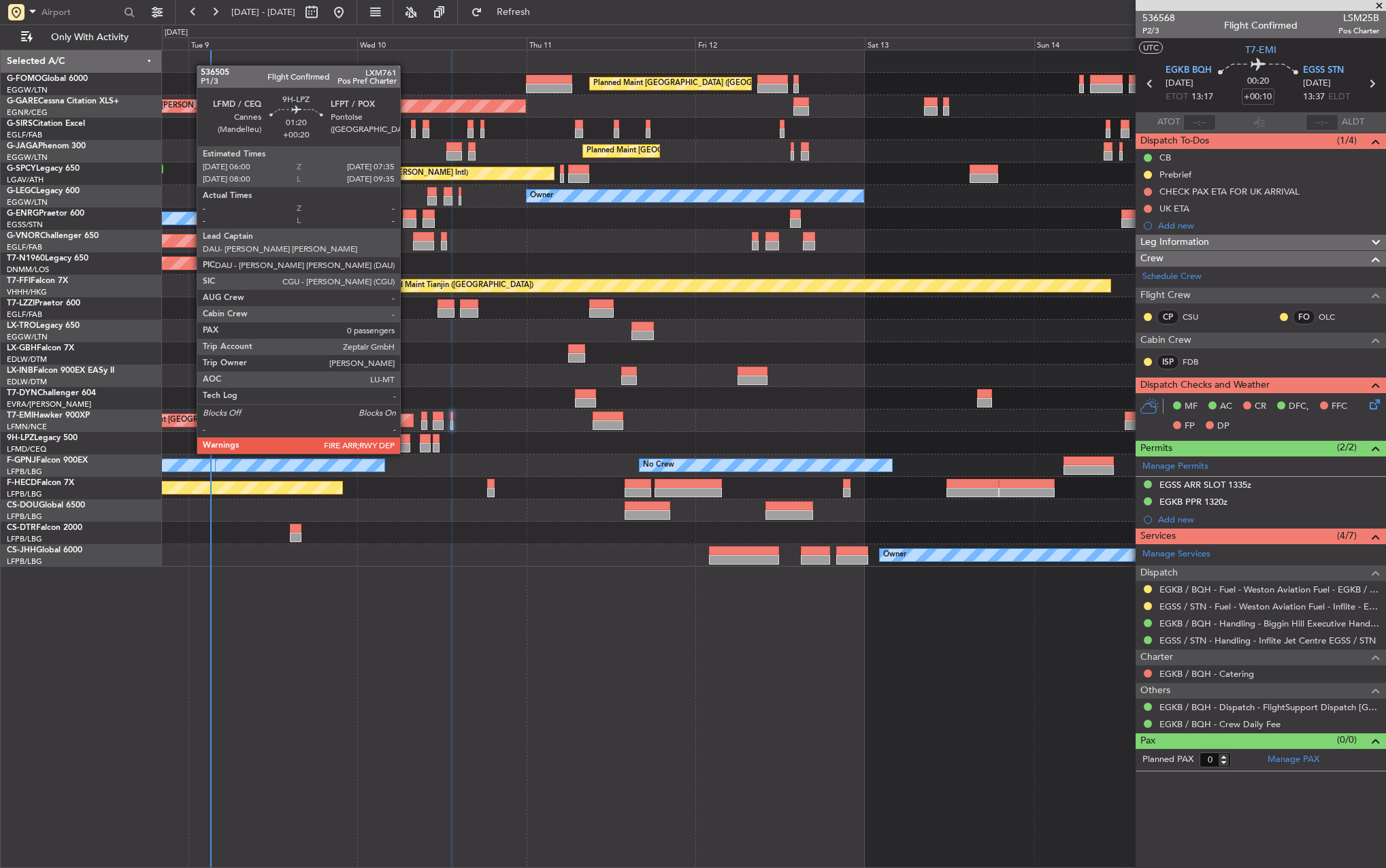
click at [406, 441] on div at bounding box center [404, 439] width 12 height 10
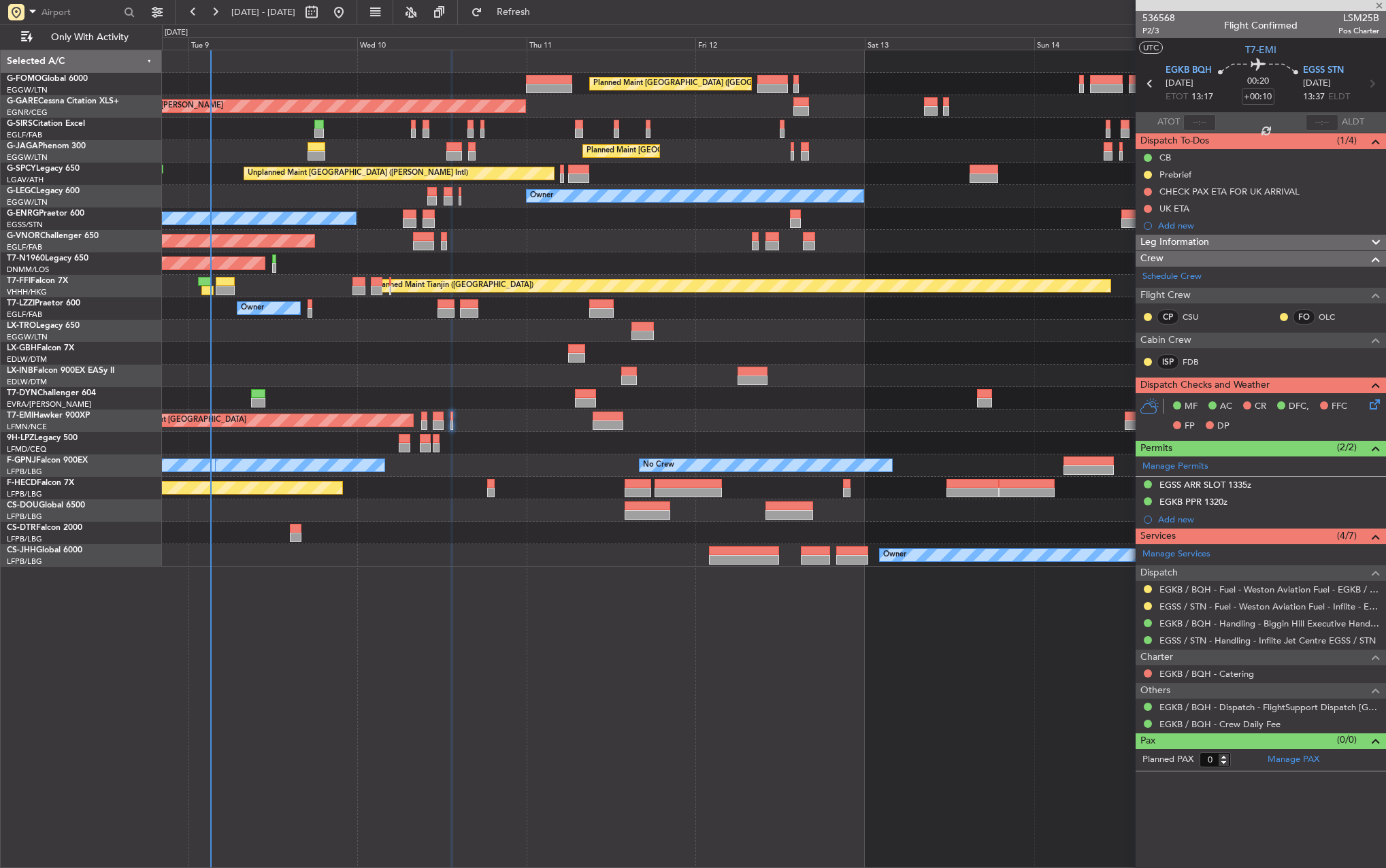
type input "+00:20"
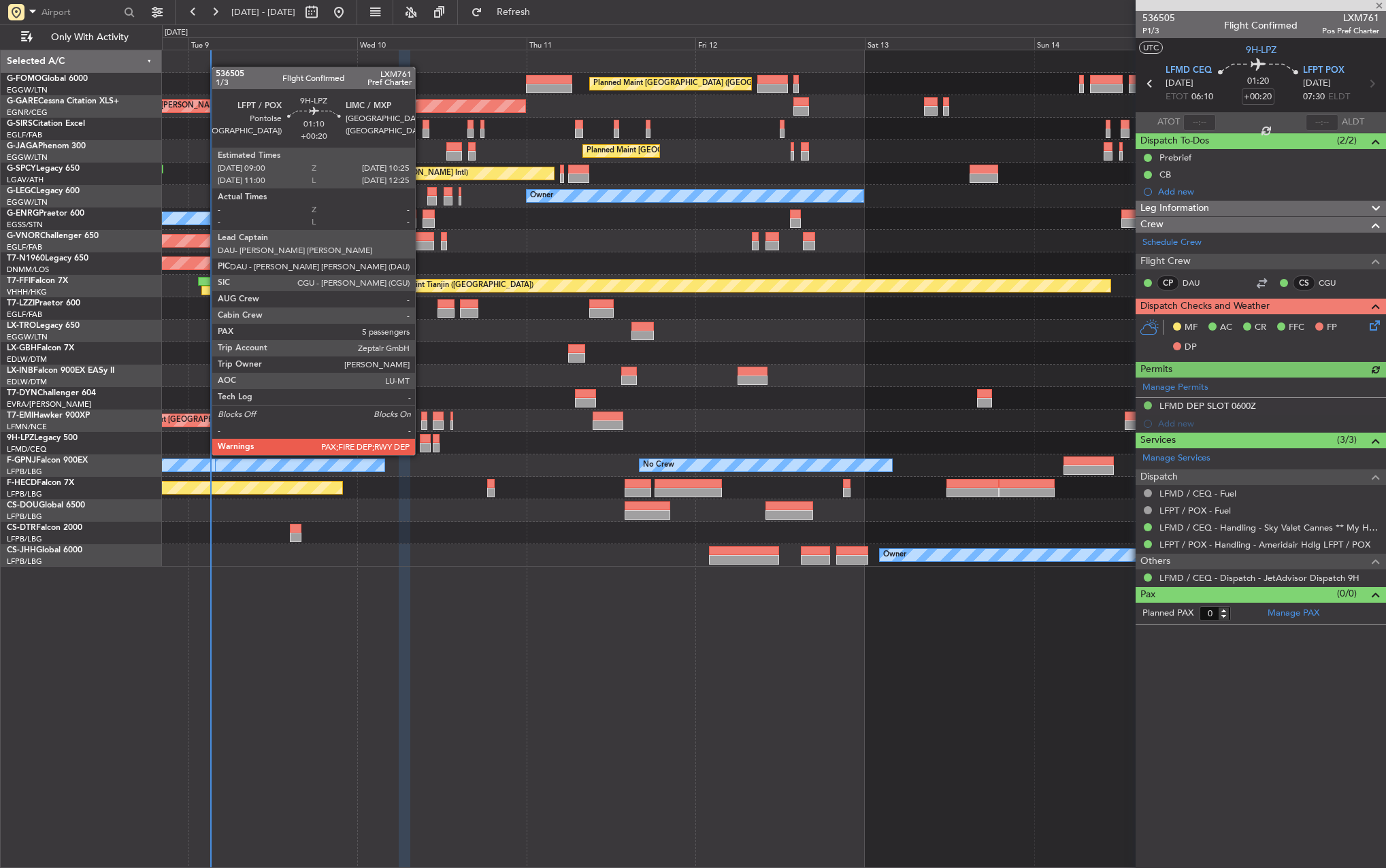
click at [422, 443] on div at bounding box center [424, 448] width 10 height 10
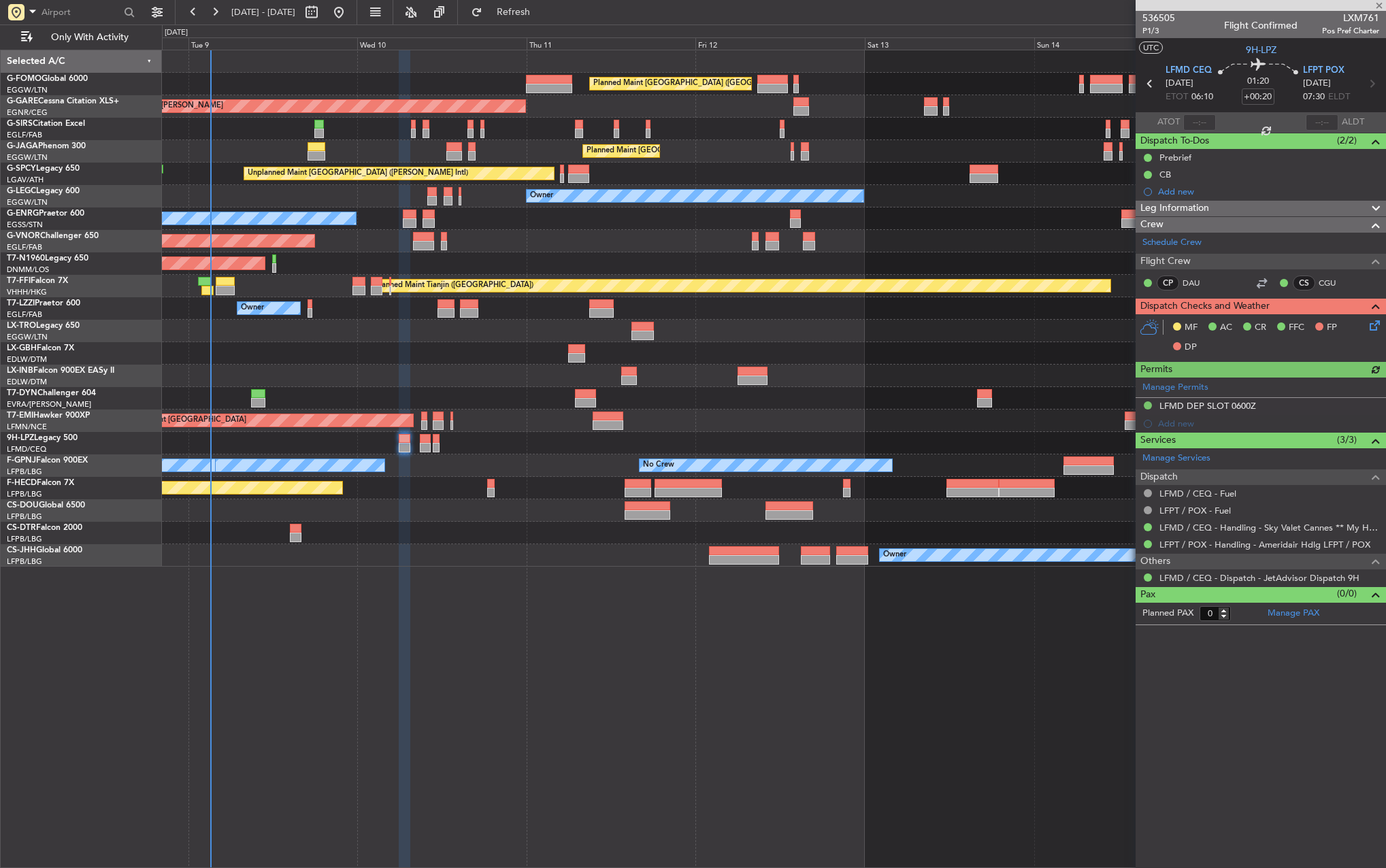
type input "5"
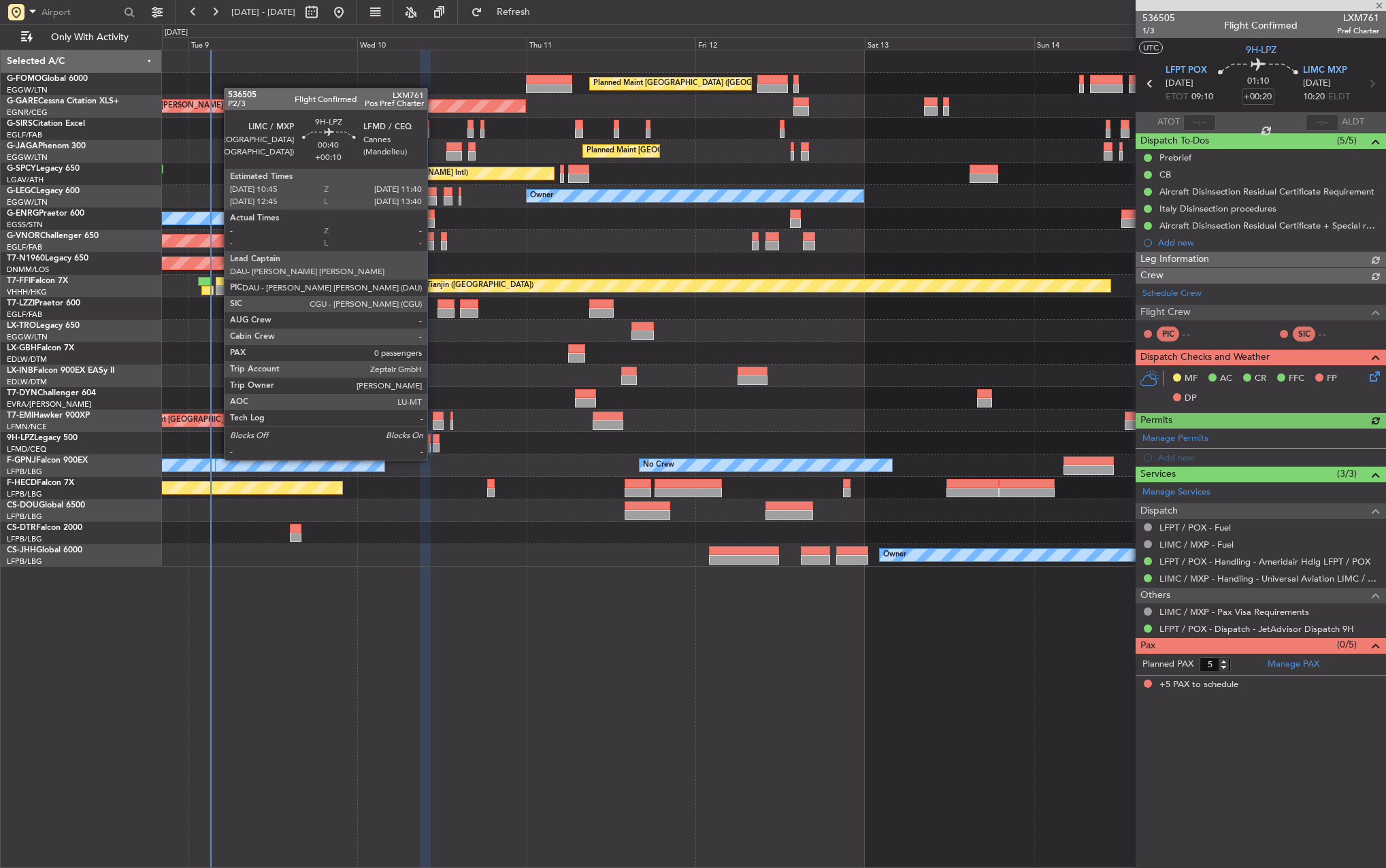
click at [433, 446] on div at bounding box center [436, 448] width 7 height 10
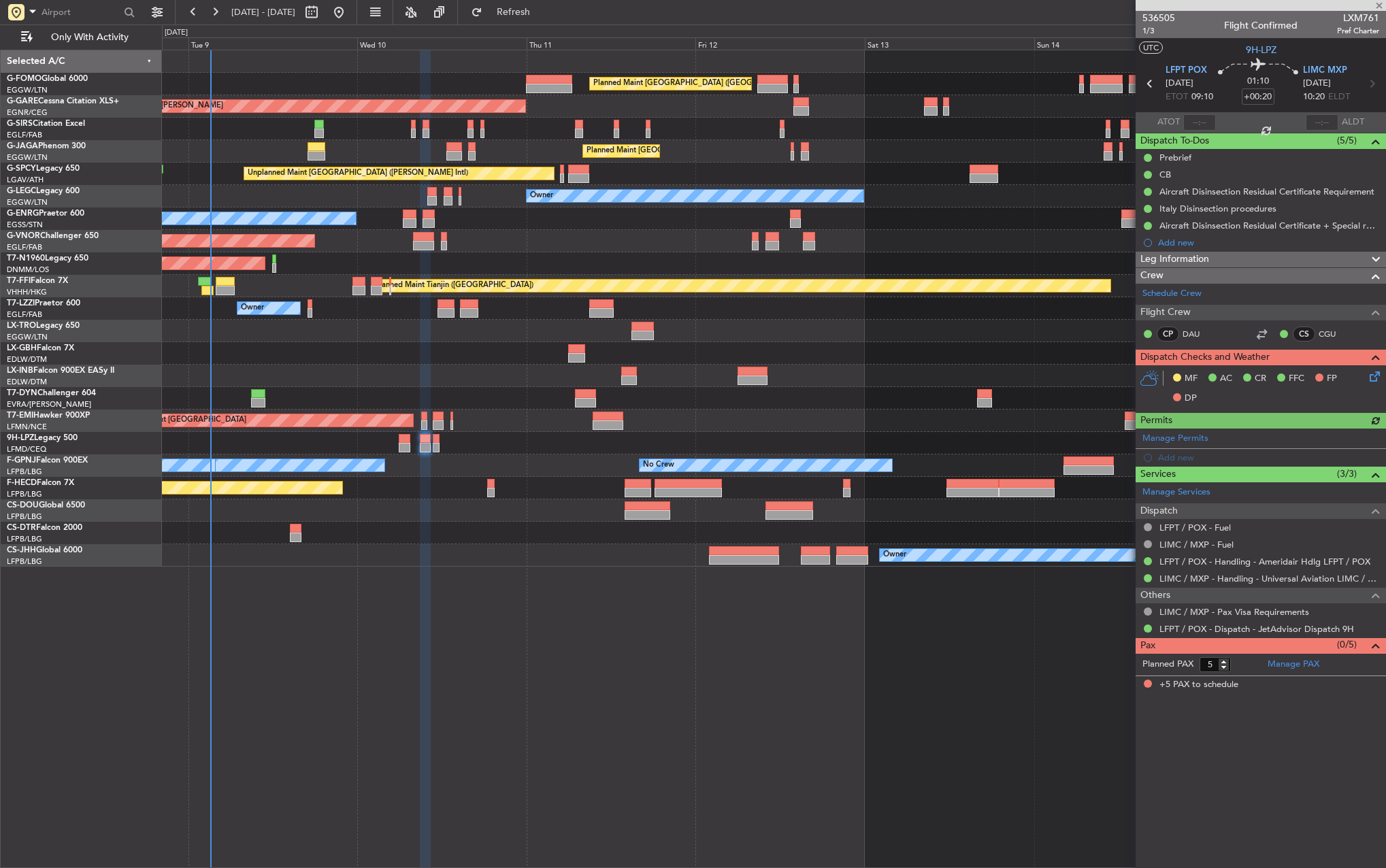
type input "+00:10"
type input "0"
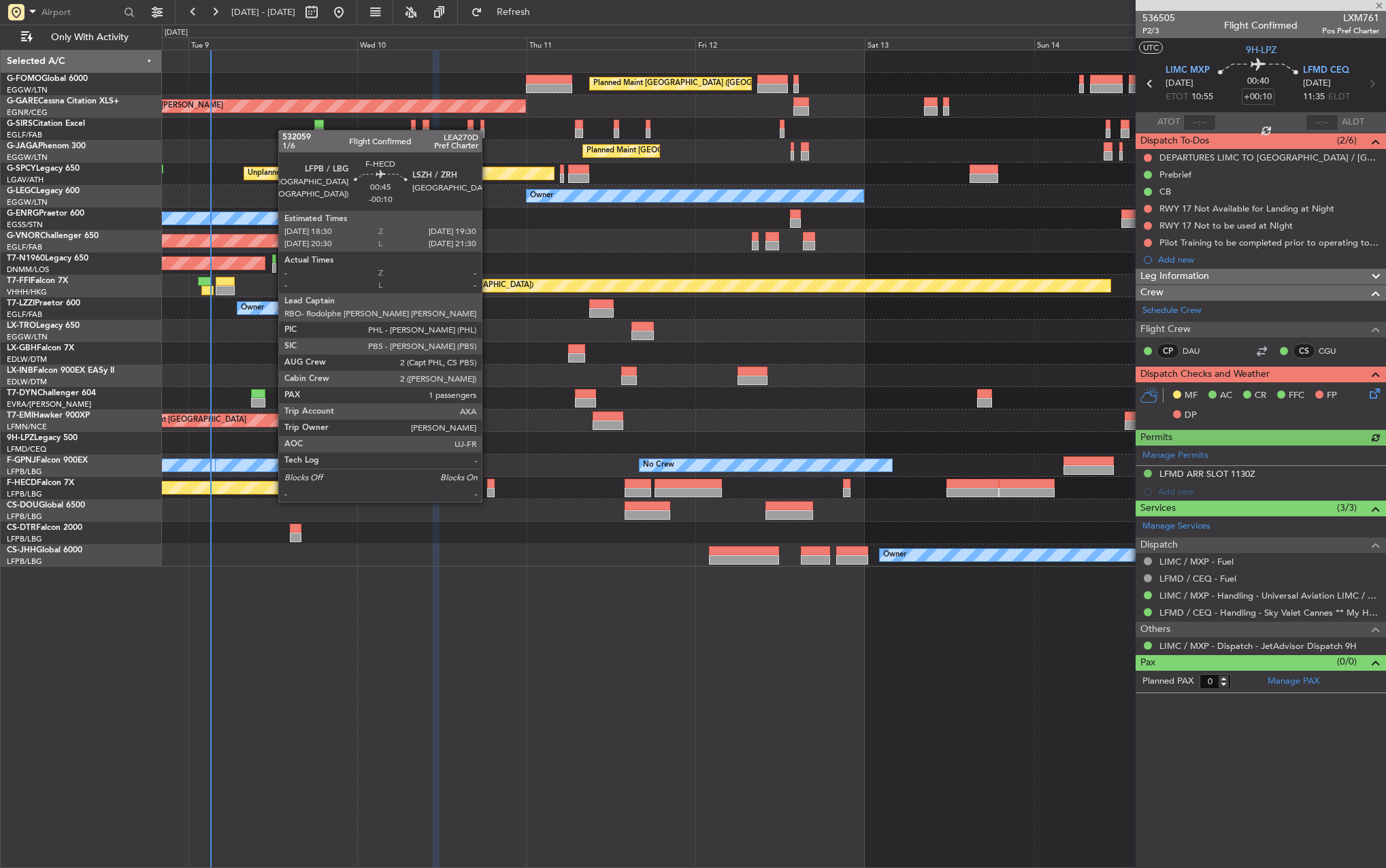
click at [488, 488] on div at bounding box center [490, 492] width 7 height 10
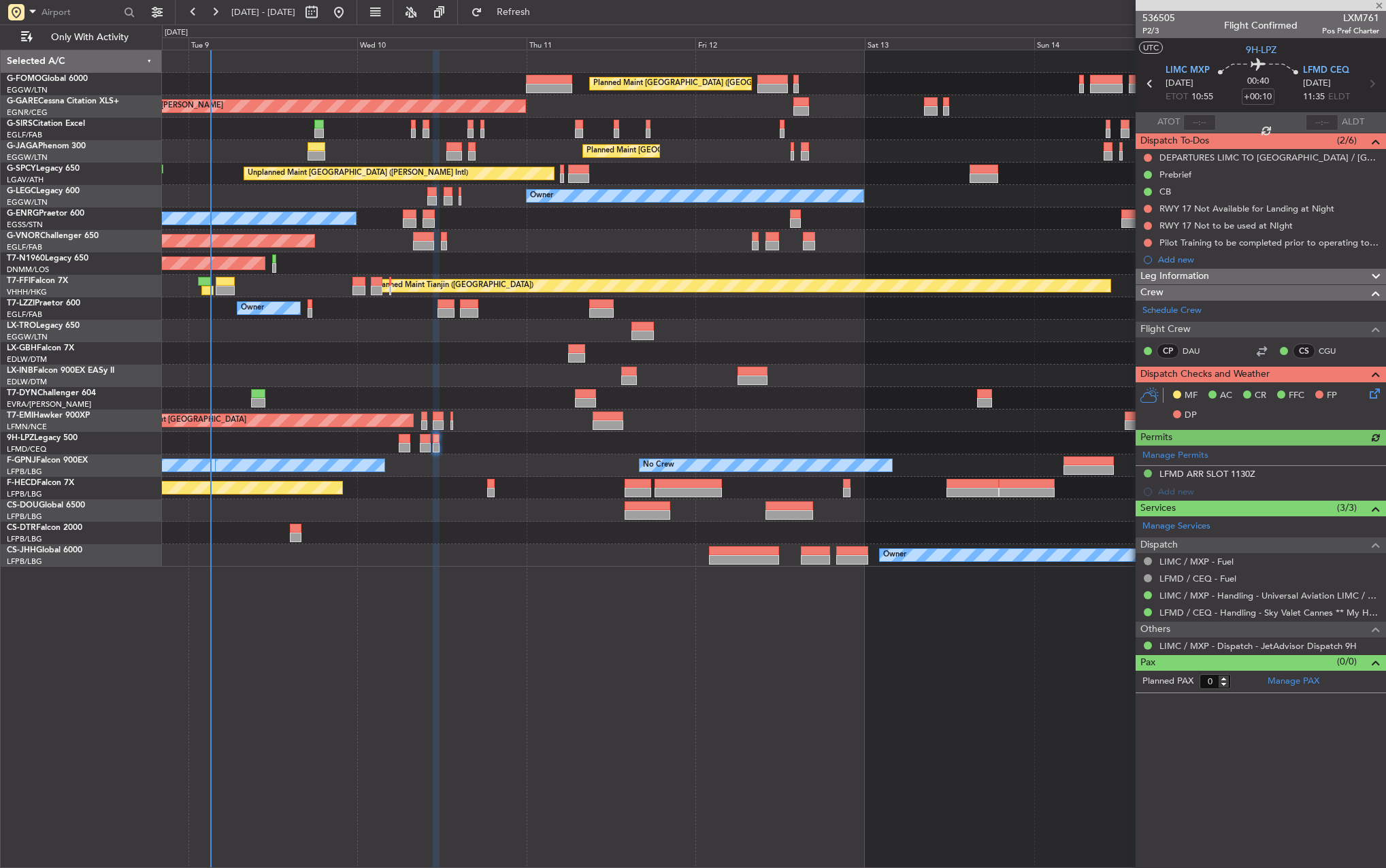
type input "-00:10"
type input "1"
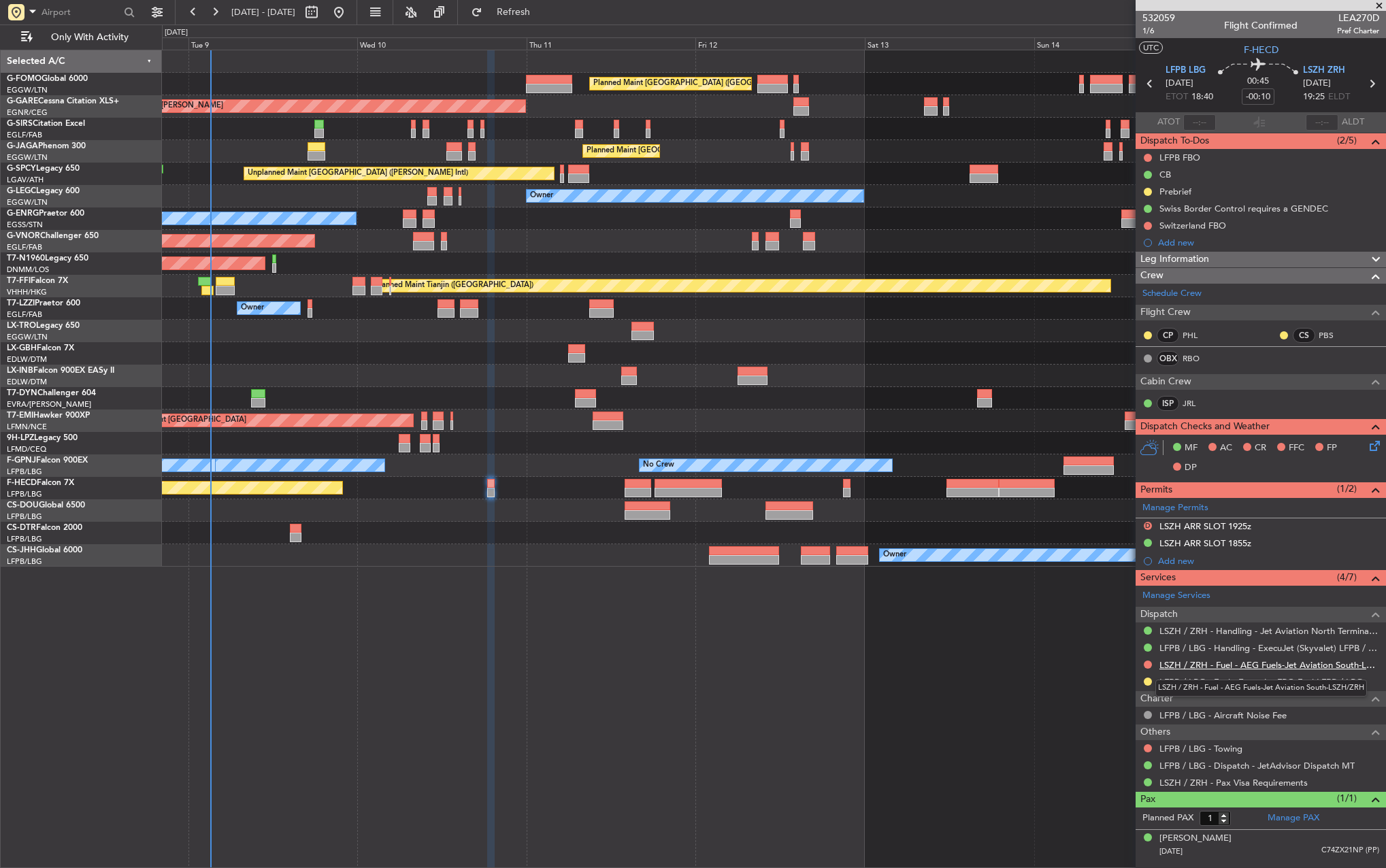
click at [1193, 661] on link "LSZH / ZRH - Fuel - AEG Fuels-Jet Aviation South-LSZH/ZRH" at bounding box center [1269, 664] width 219 height 12
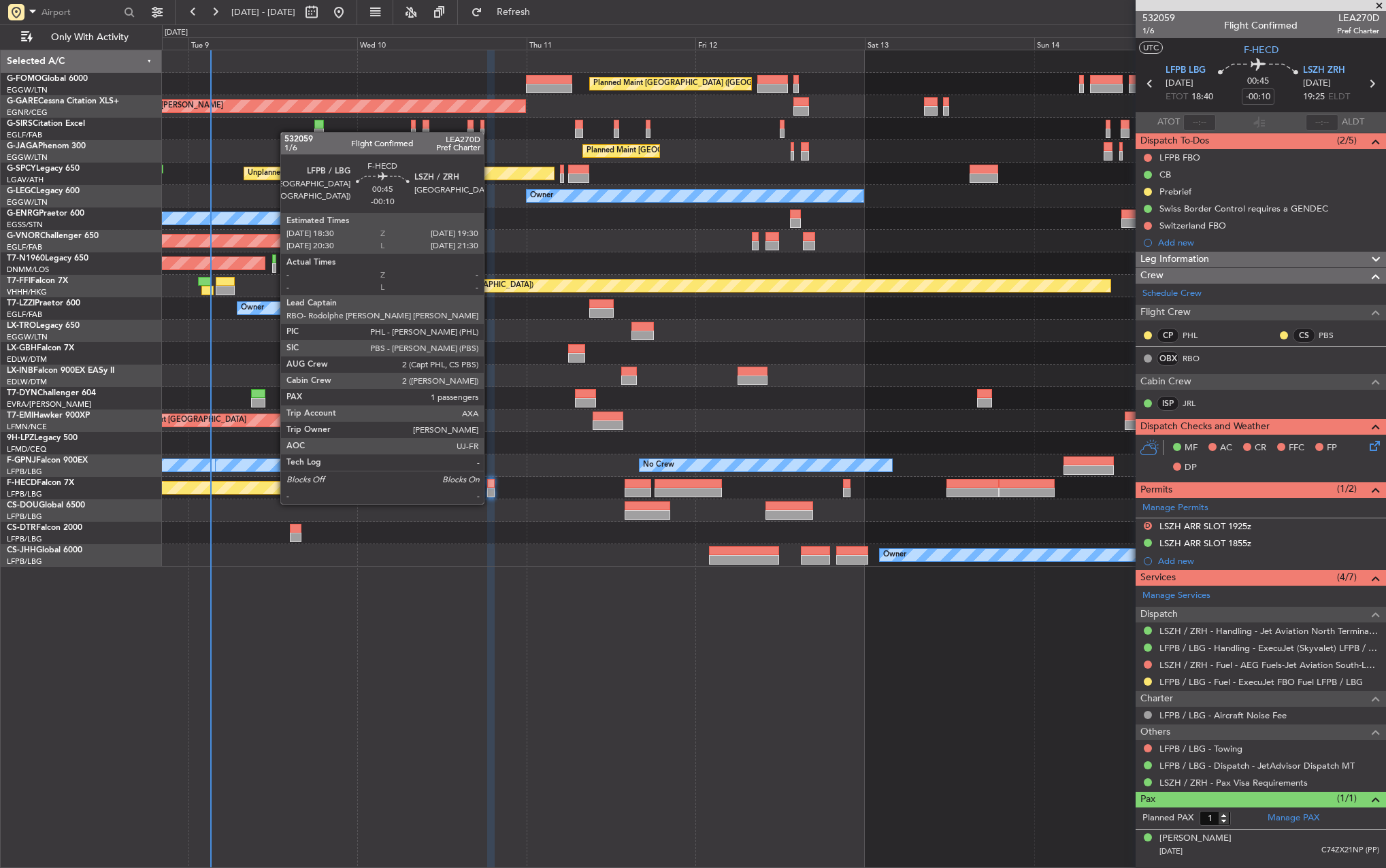
click at [489, 489] on div at bounding box center [490, 492] width 7 height 10
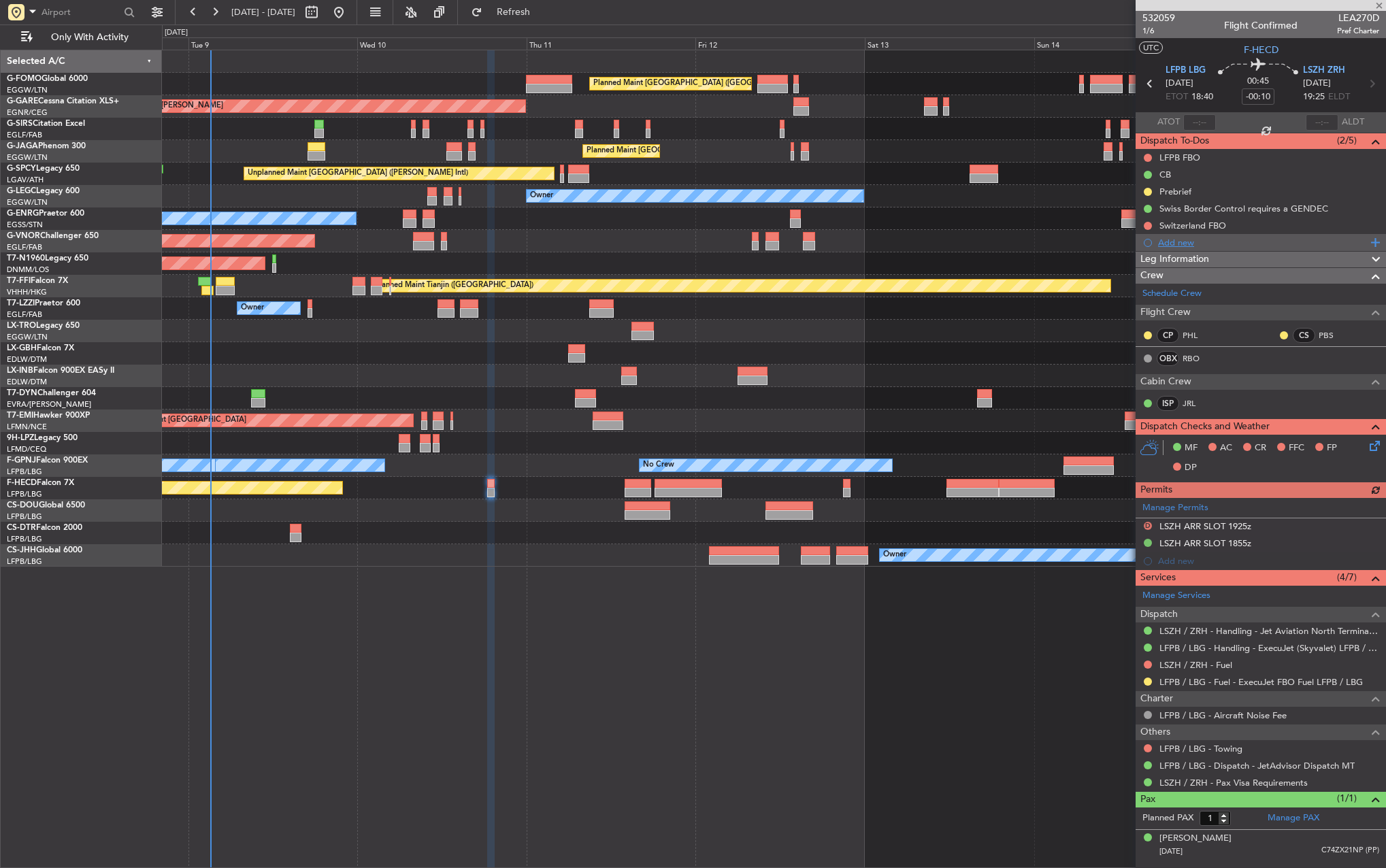
click at [1183, 238] on div "Add new" at bounding box center [1262, 242] width 208 height 12
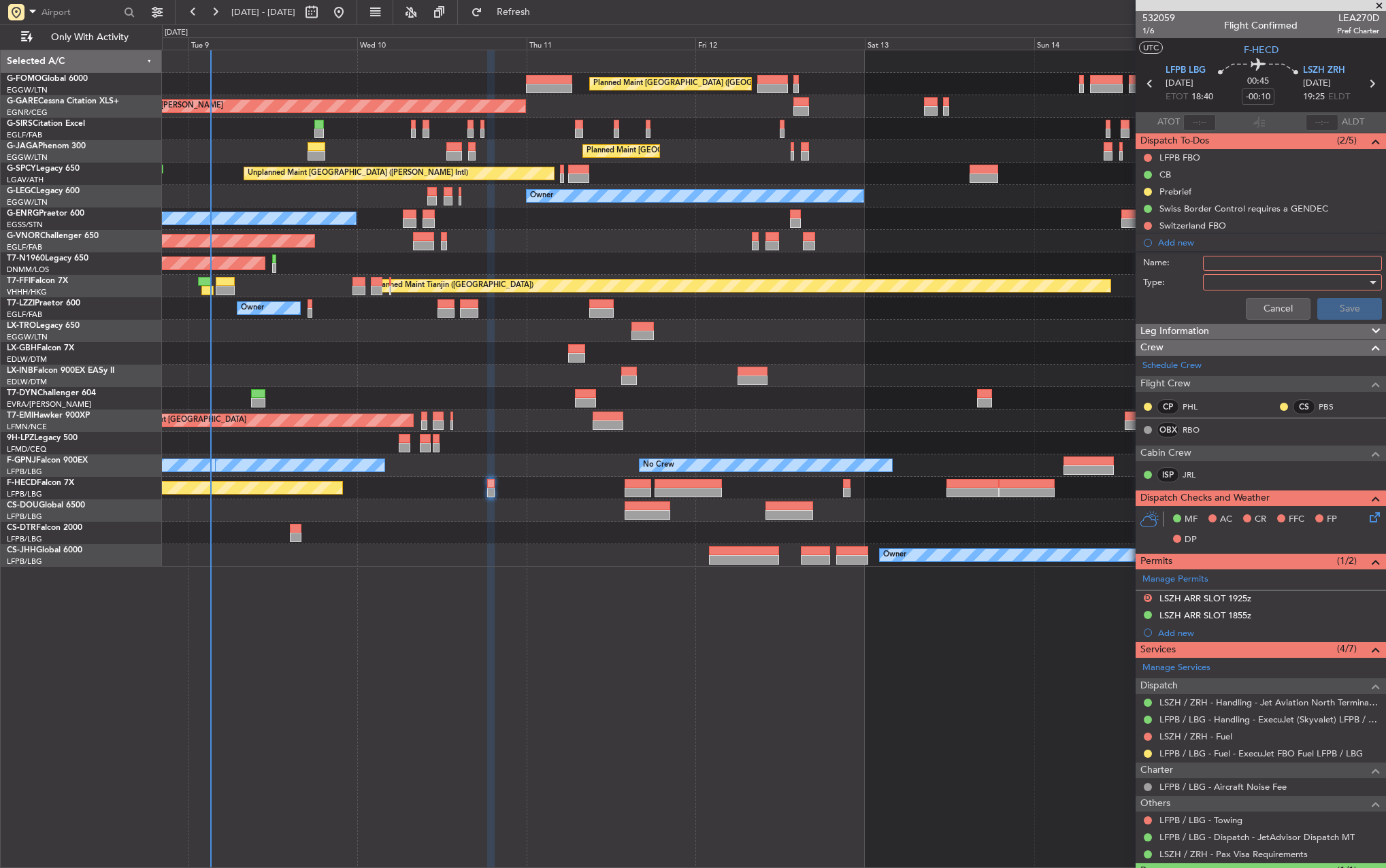
click at [1241, 261] on input "Name:" at bounding box center [1292, 263] width 179 height 15
type input "LSZH FUEL VIA HADID"
click at [1252, 282] on div at bounding box center [1287, 282] width 159 height 21
click at [1245, 313] on span "Generic" at bounding box center [1286, 310] width 160 height 21
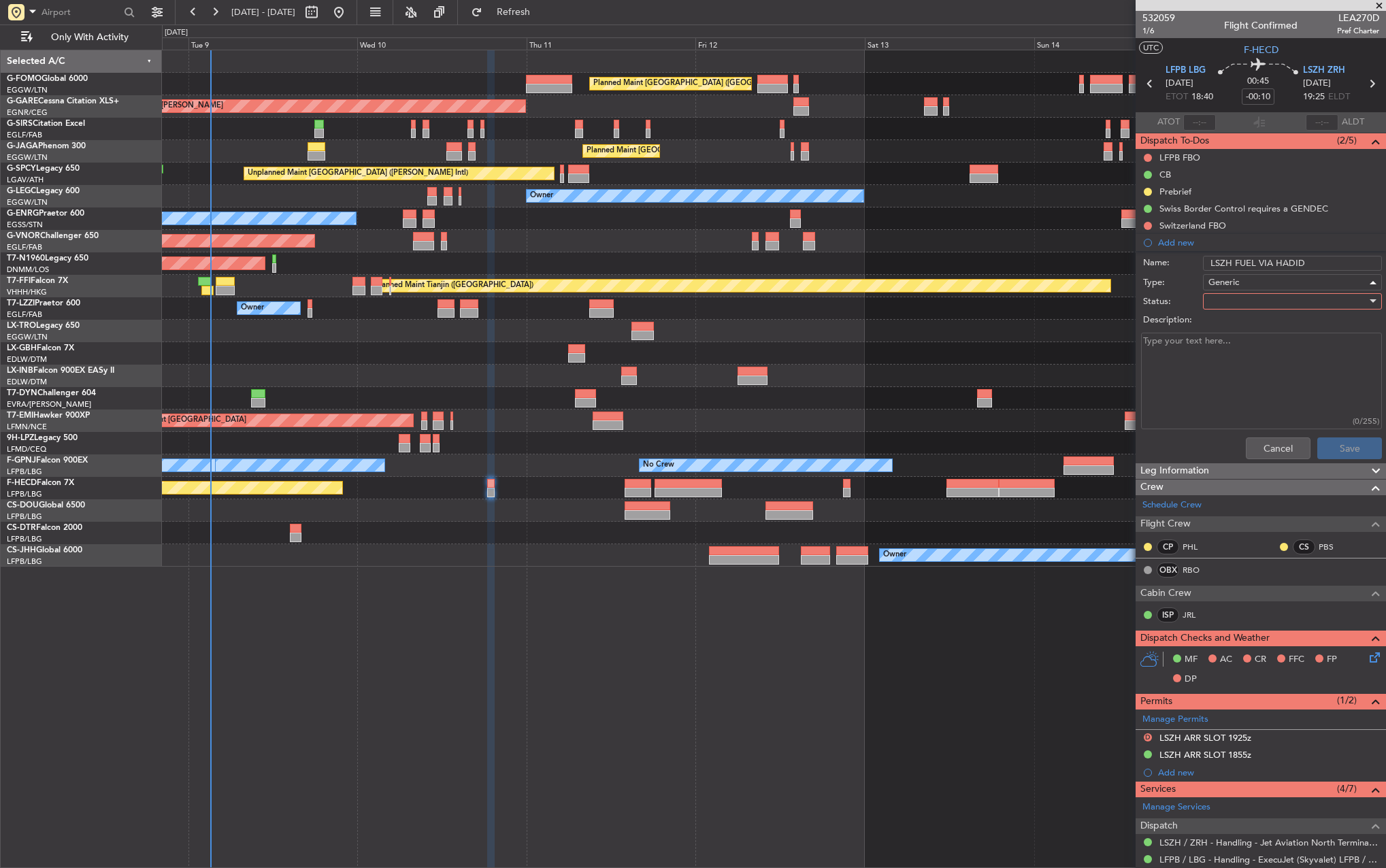
click at [1238, 304] on div at bounding box center [1287, 301] width 159 height 21
drag, startPoint x: 1244, startPoint y: 330, endPoint x: 1244, endPoint y: 345, distance: 15.0
click at [1244, 345] on div "Not Started In Progress Completed Cancelled" at bounding box center [1285, 360] width 182 height 83
click at [1244, 345] on span "In Progress" at bounding box center [1286, 349] width 160 height 21
click at [1323, 450] on button "Save" at bounding box center [1349, 448] width 64 height 22
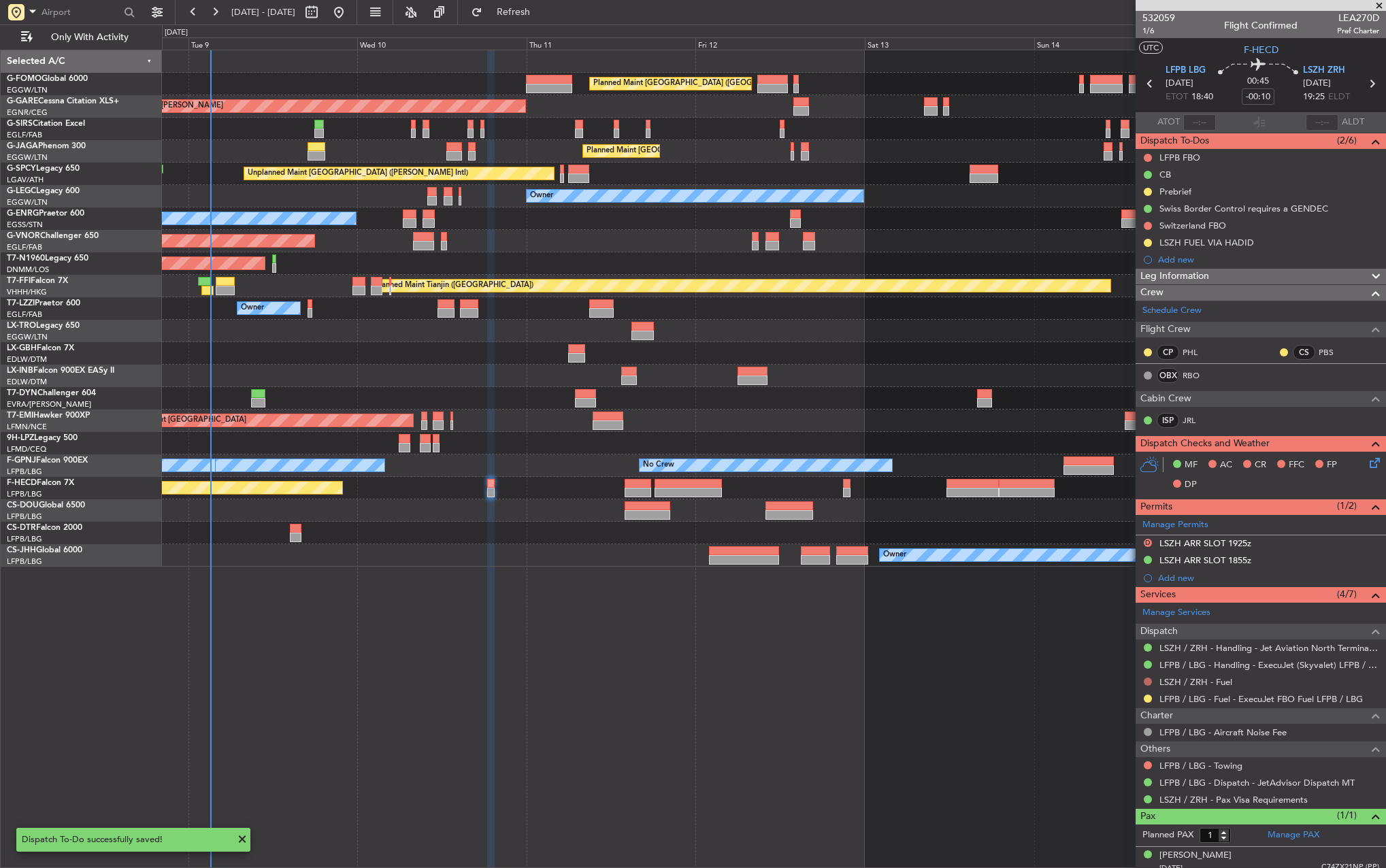
click at [1144, 683] on div at bounding box center [1148, 681] width 11 height 11
click at [1147, 683] on button at bounding box center [1148, 681] width 8 height 8
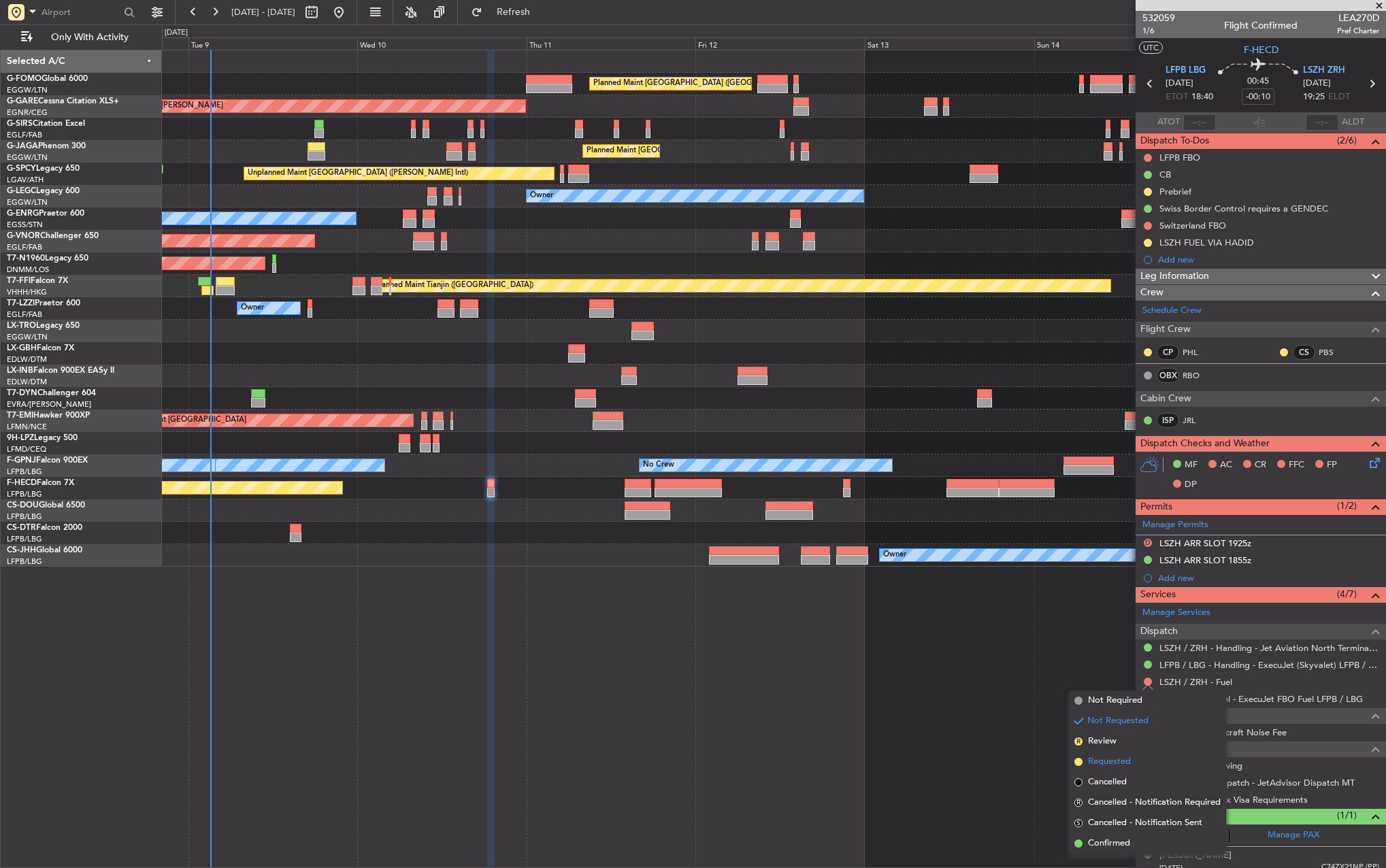
click at [1133, 759] on li "Requested" at bounding box center [1147, 761] width 157 height 21
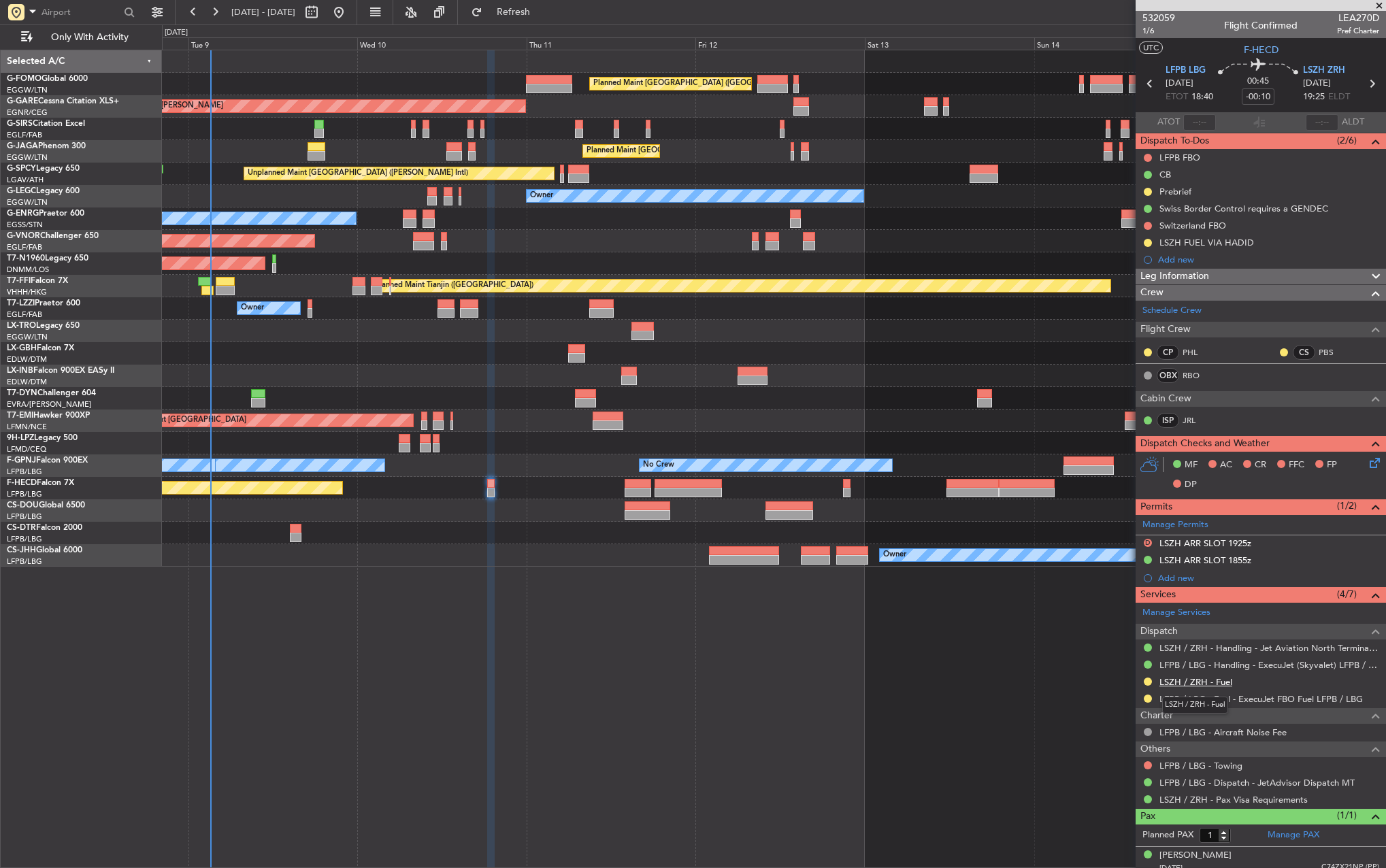
click at [1229, 680] on link "LSZH / ZRH - Fuel" at bounding box center [1196, 681] width 73 height 12
click at [1240, 650] on link "LSZH / ZRH - Handling - Jet Aviation North Terminal LSZH / ZRH" at bounding box center [1269, 648] width 219 height 12
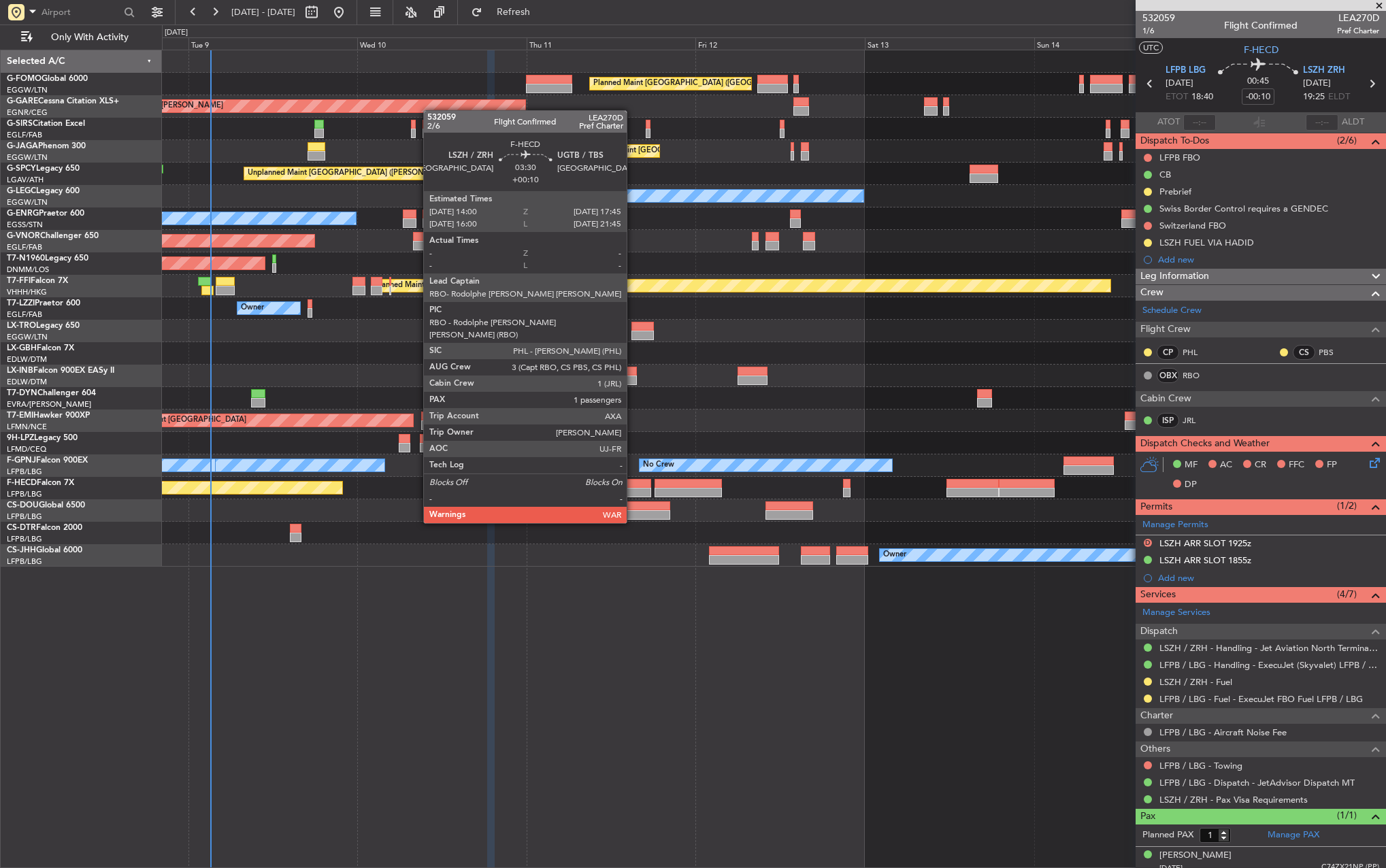
click at [633, 485] on div at bounding box center [637, 483] width 26 height 10
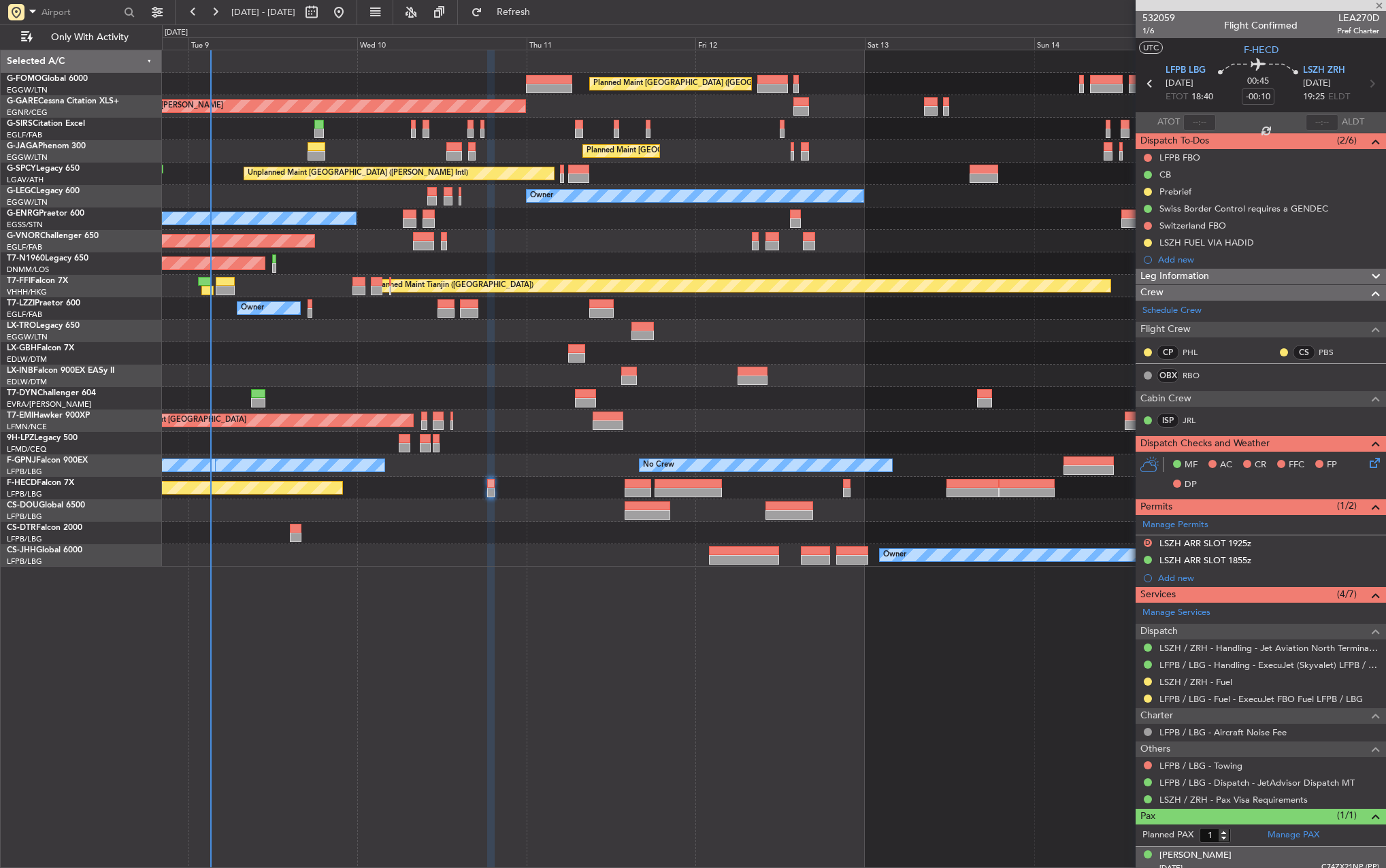
type input "+00:10"
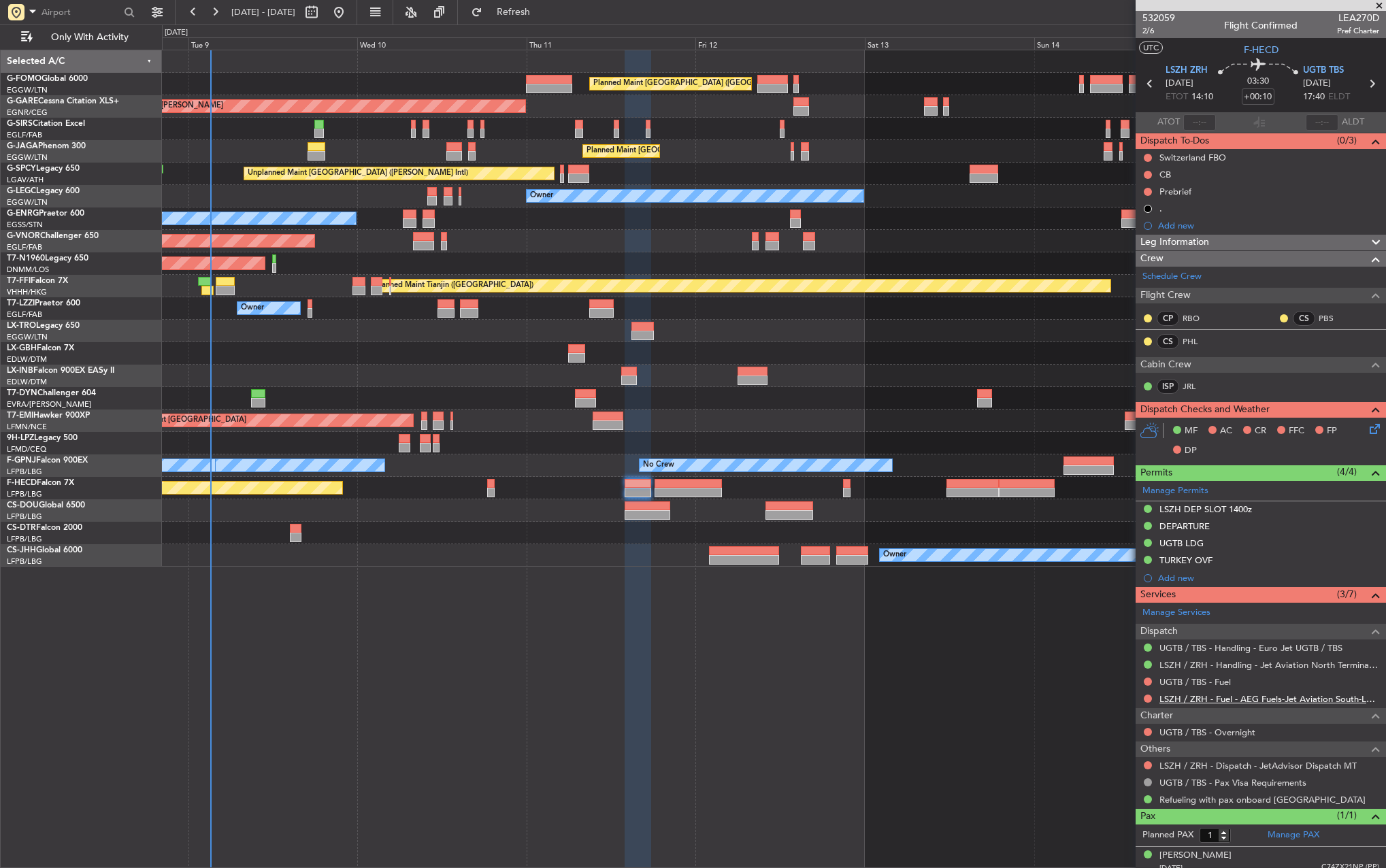
click at [1212, 699] on link "LSZH / ZRH - Fuel - AEG Fuels-Jet Aviation South-LSZH/ZRH" at bounding box center [1269, 699] width 219 height 12
click at [628, 487] on div "Planned Maint [GEOGRAPHIC_DATA] ([GEOGRAPHIC_DATA]) No Crew No Crew" at bounding box center [774, 487] width 1224 height 23
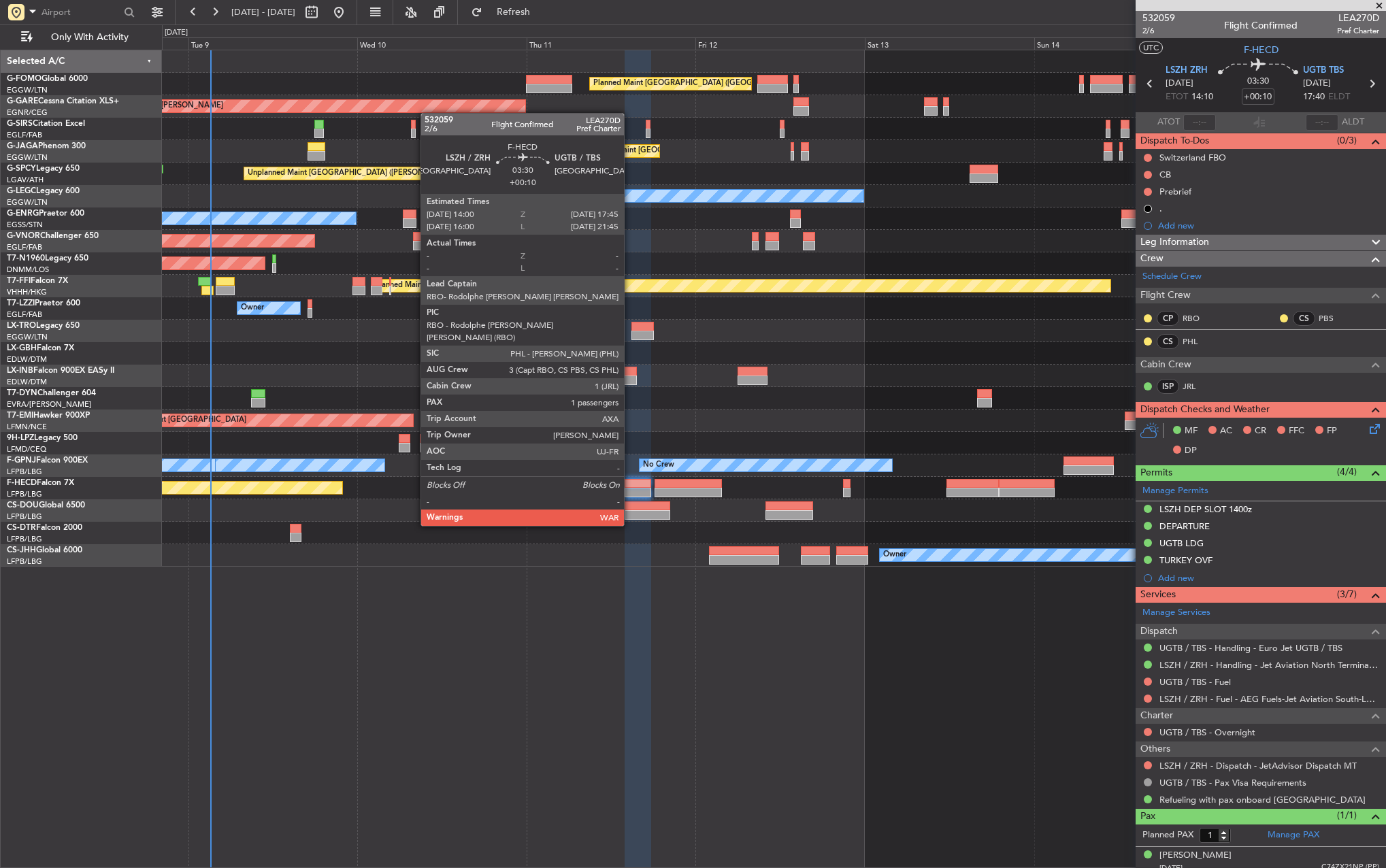
click at [630, 487] on div at bounding box center [637, 492] width 26 height 10
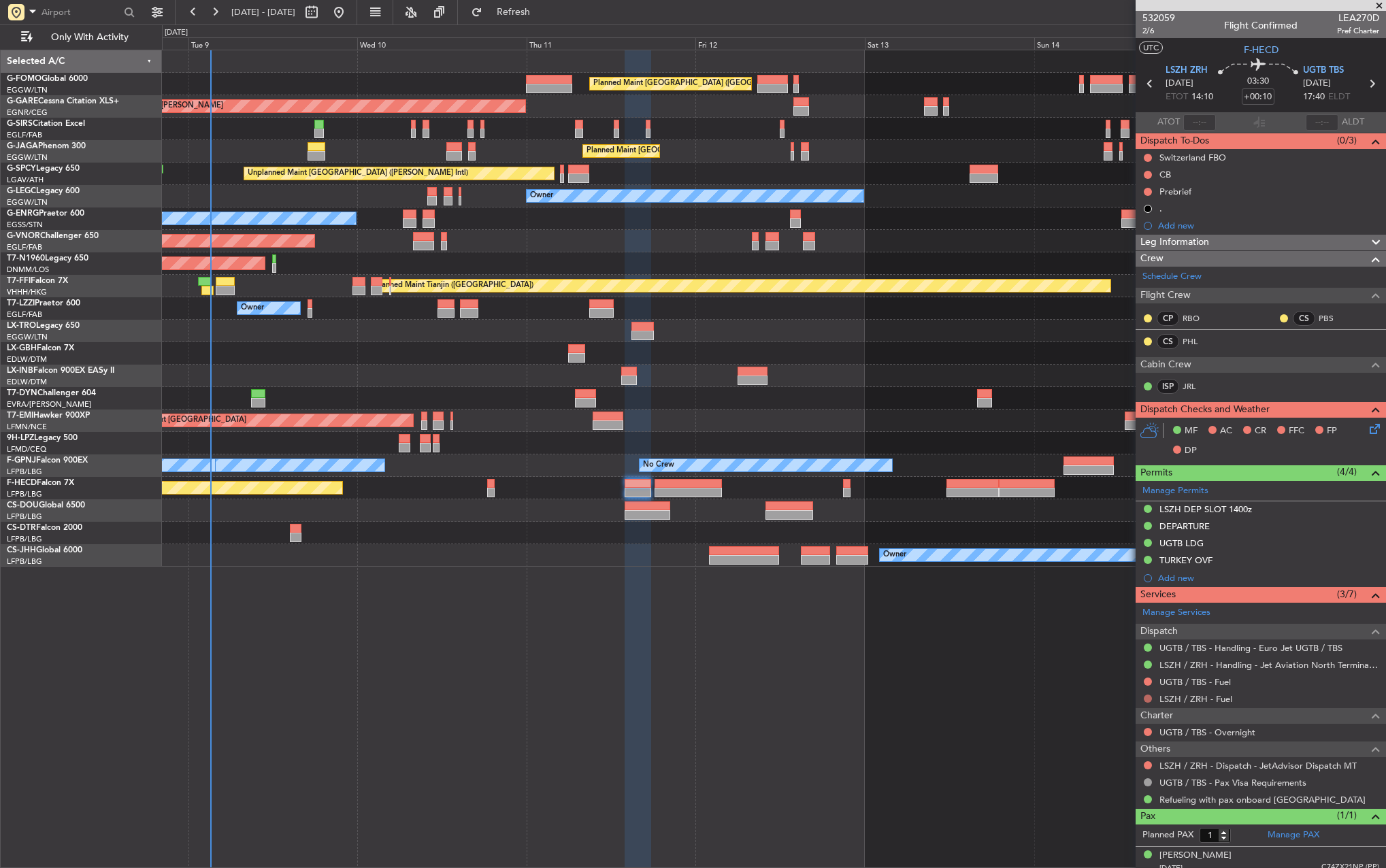
click at [1147, 697] on button at bounding box center [1148, 698] width 8 height 8
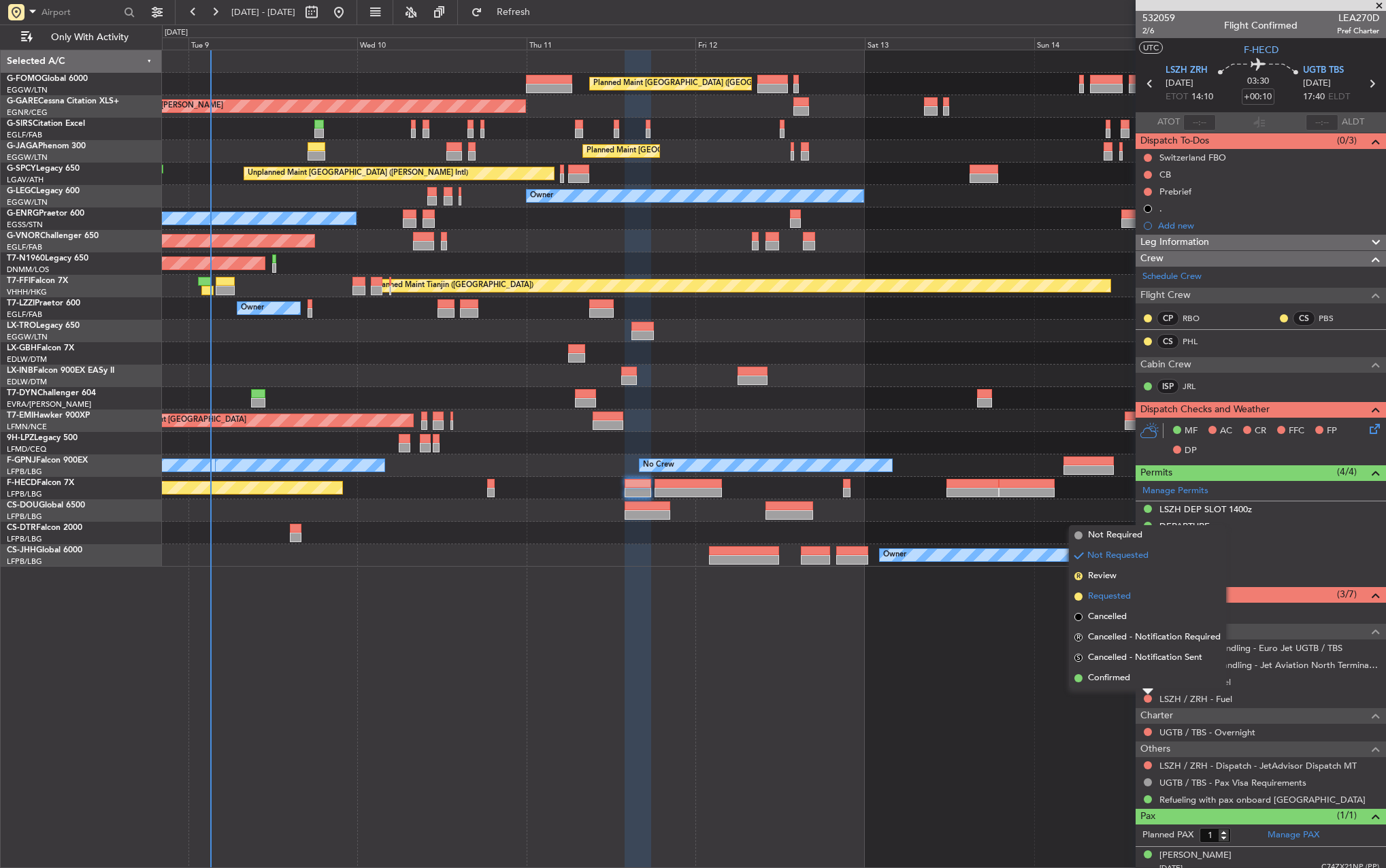
click at [1109, 599] on span "Requested" at bounding box center [1109, 596] width 43 height 14
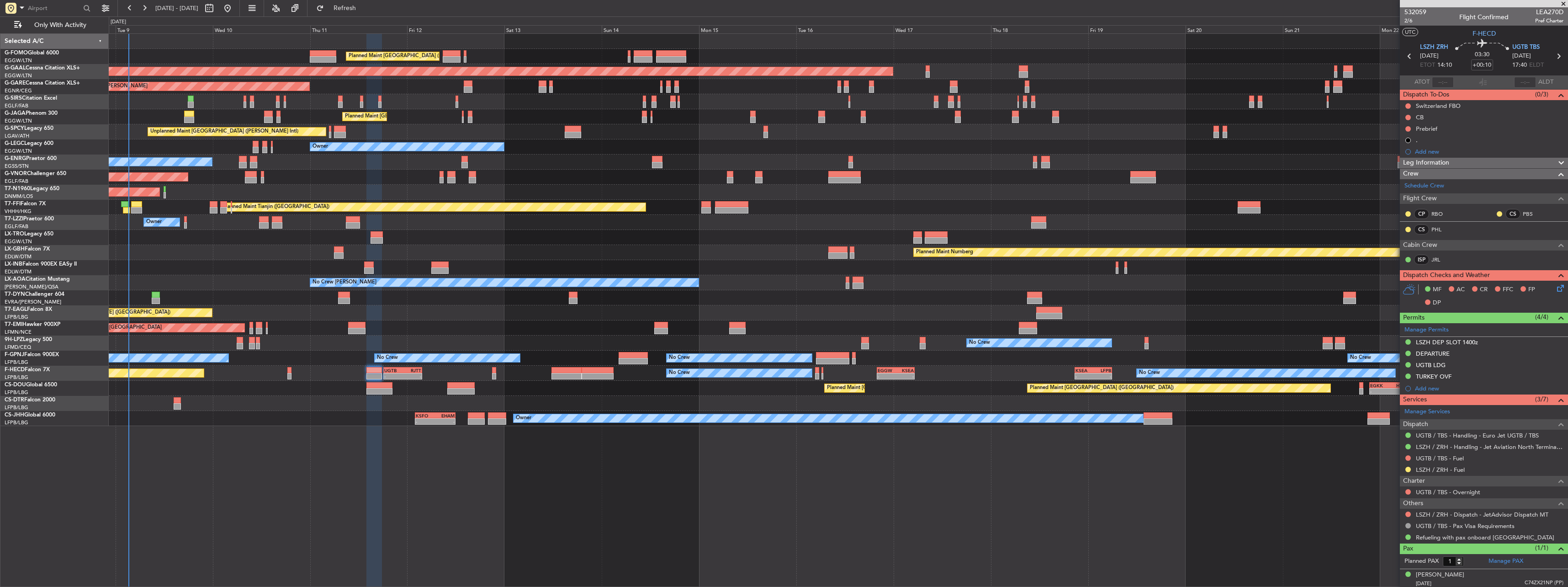
click at [555, 174] on div "Planned Maint [GEOGRAPHIC_DATA] ([GEOGRAPHIC_DATA])" at bounding box center [838, 177] width 1459 height 15
